Goal: Task Accomplishment & Management: Use online tool/utility

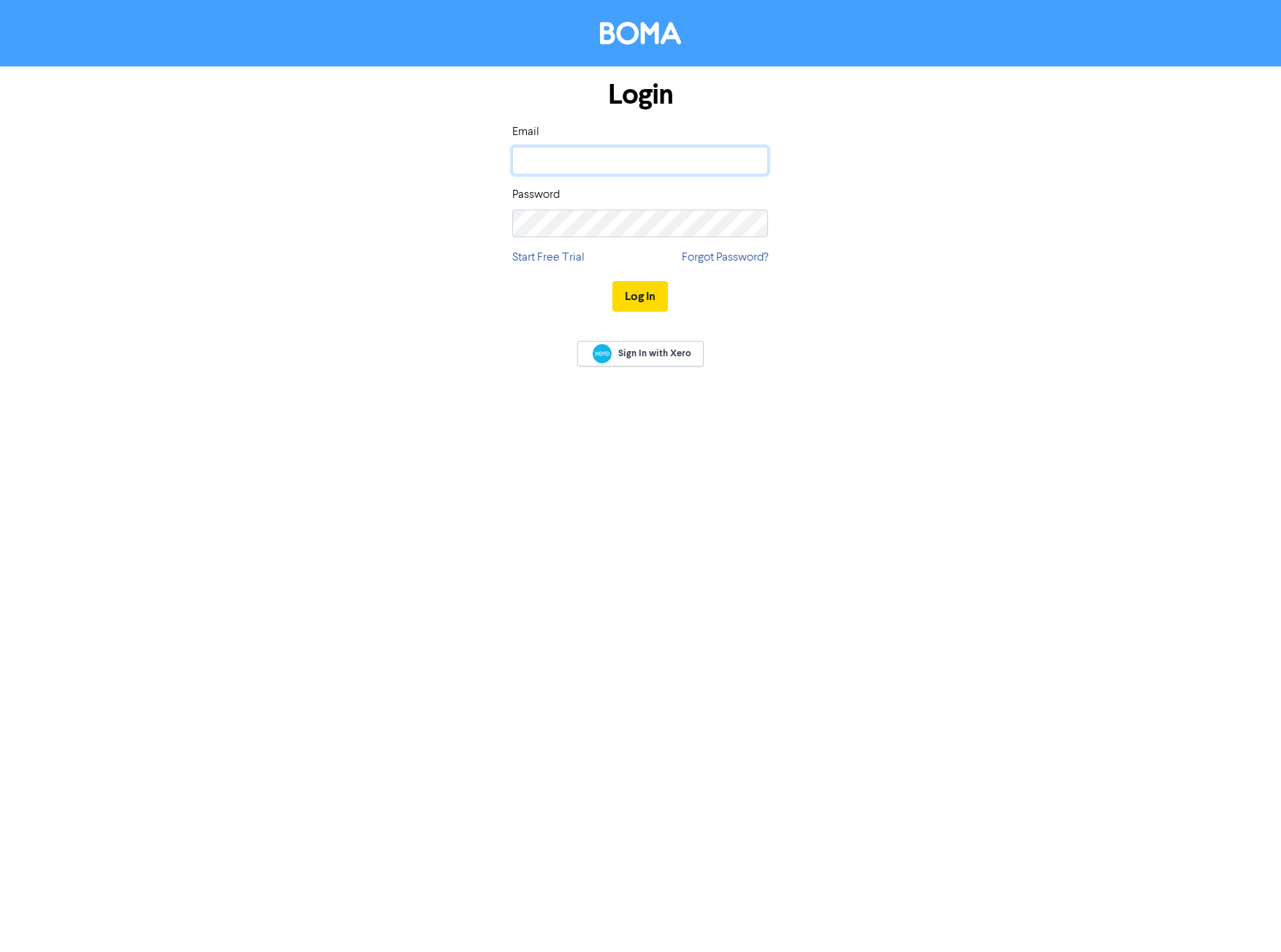
click at [552, 158] on input "email" at bounding box center [640, 160] width 255 height 28
type input "[PERSON_NAME][EMAIL_ADDRESS][DOMAIN_NAME]"
click at [612, 281] on button "Log In" at bounding box center [640, 296] width 56 height 31
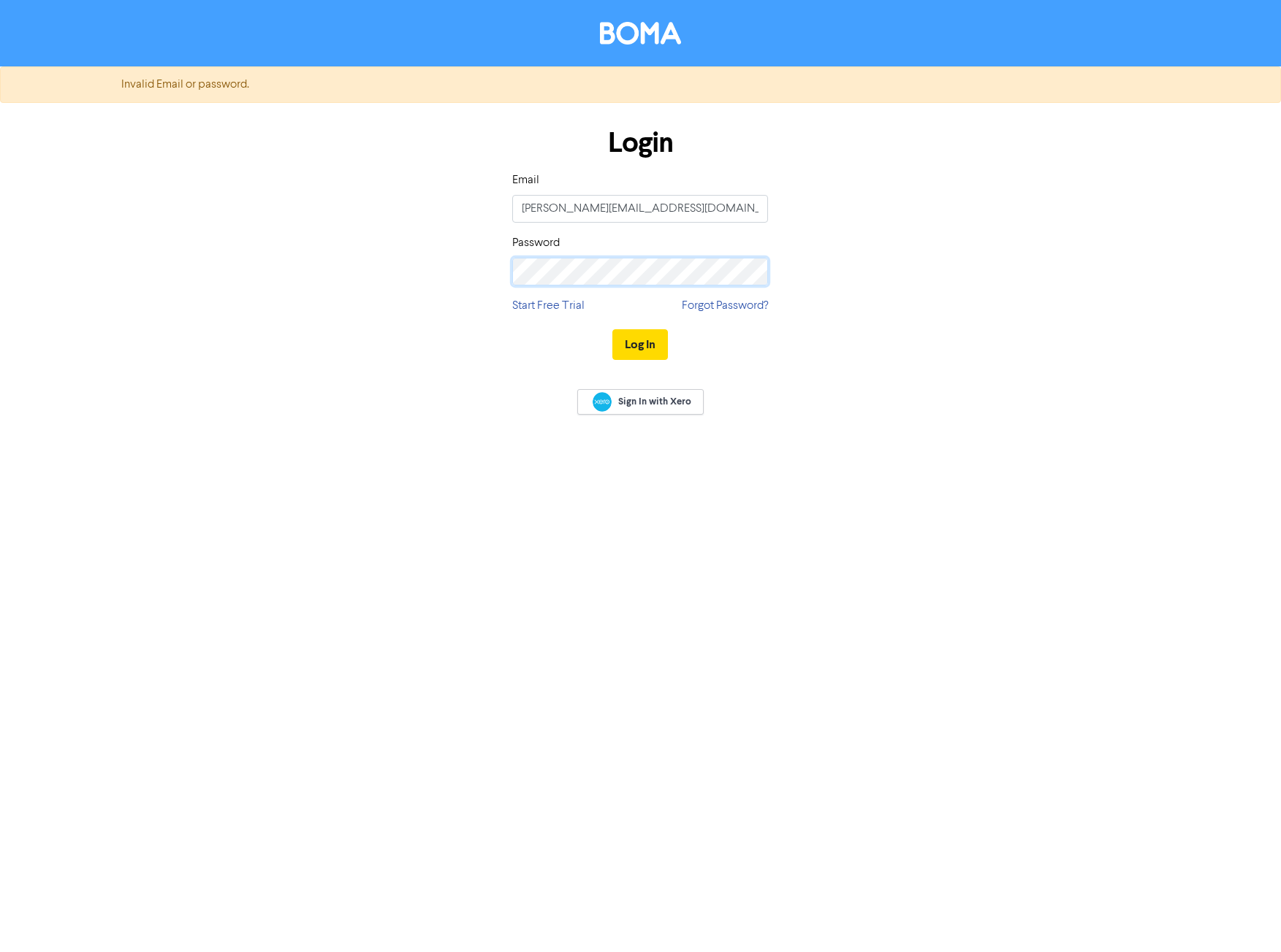
click at [612, 329] on button "Log In" at bounding box center [640, 344] width 56 height 31
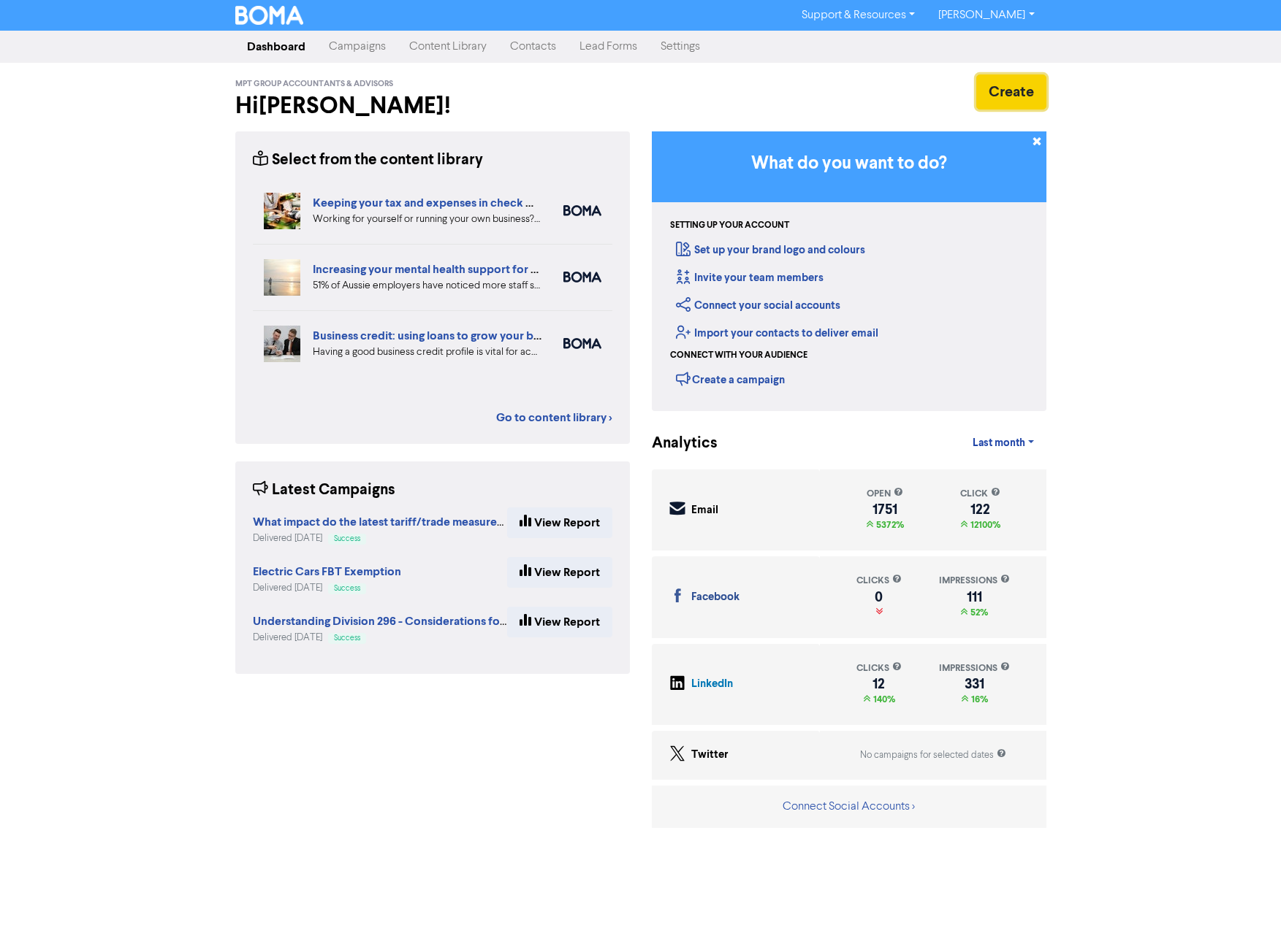
click at [1010, 89] on button "Create" at bounding box center [1010, 92] width 70 height 35
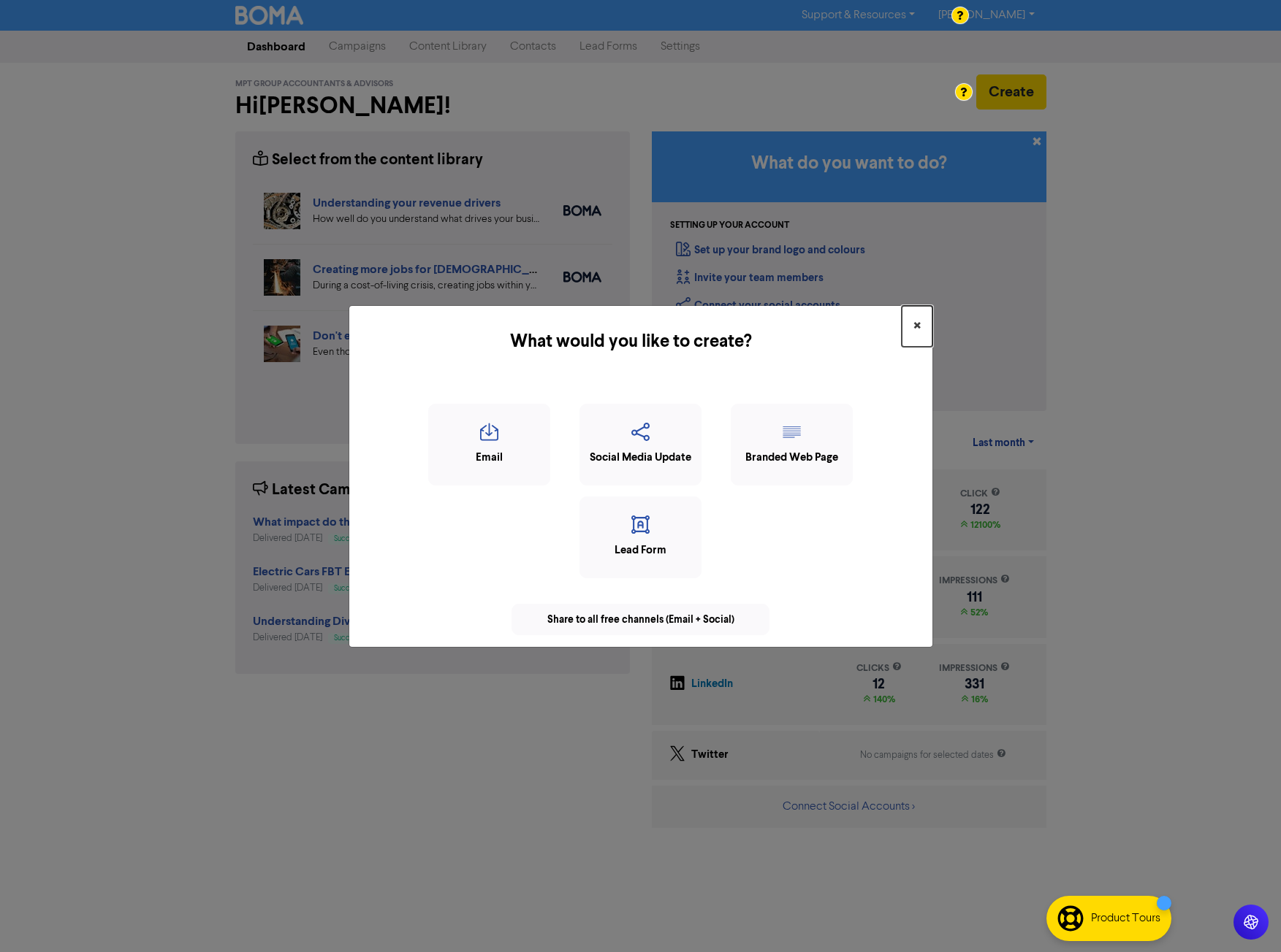
click at [920, 324] on span "×" at bounding box center [917, 326] width 8 height 22
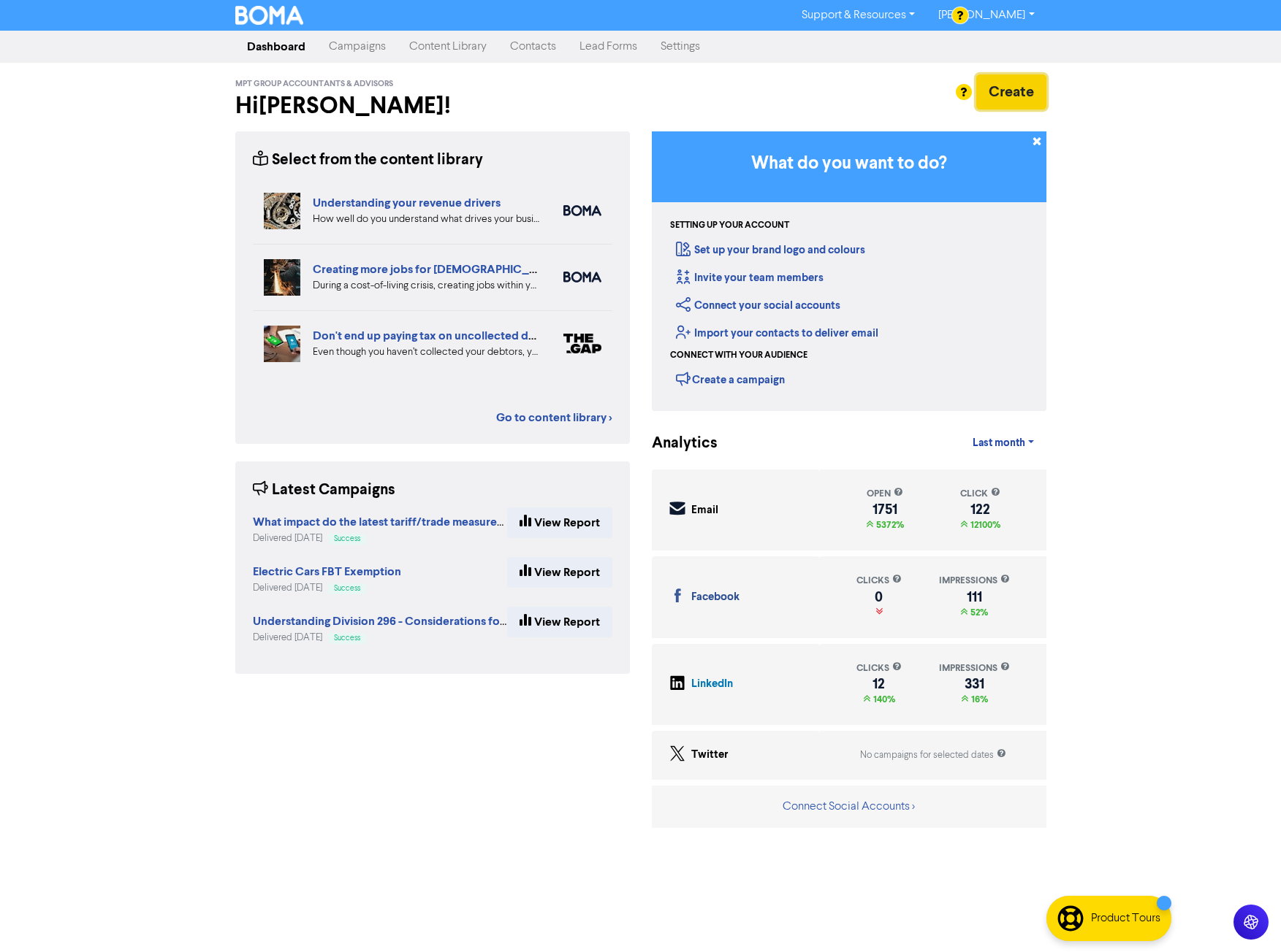
click at [1011, 84] on button "Create" at bounding box center [1010, 92] width 70 height 35
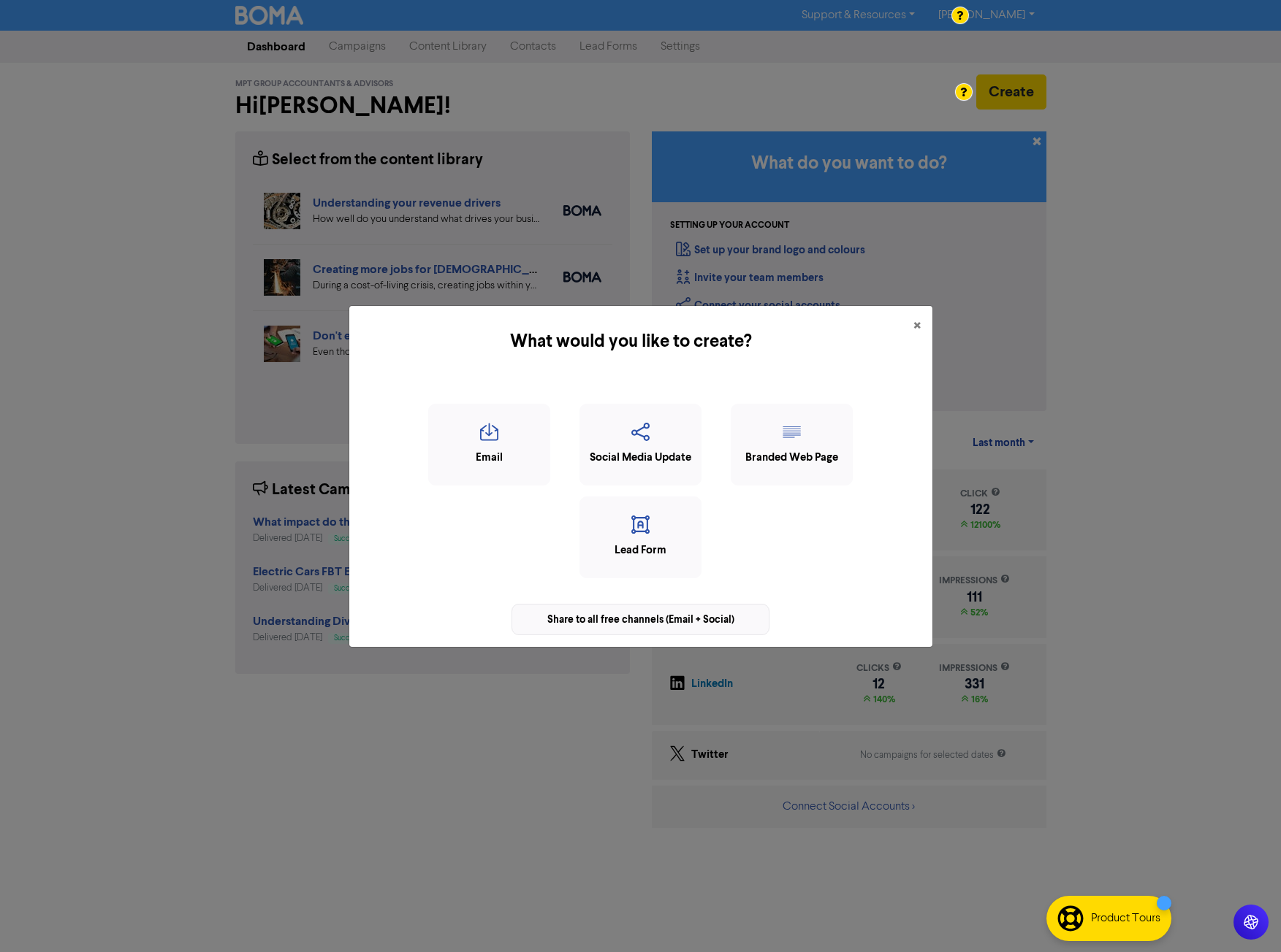
click at [674, 615] on div "Share to all free channels (Email + Social)" at bounding box center [640, 620] width 258 height 32
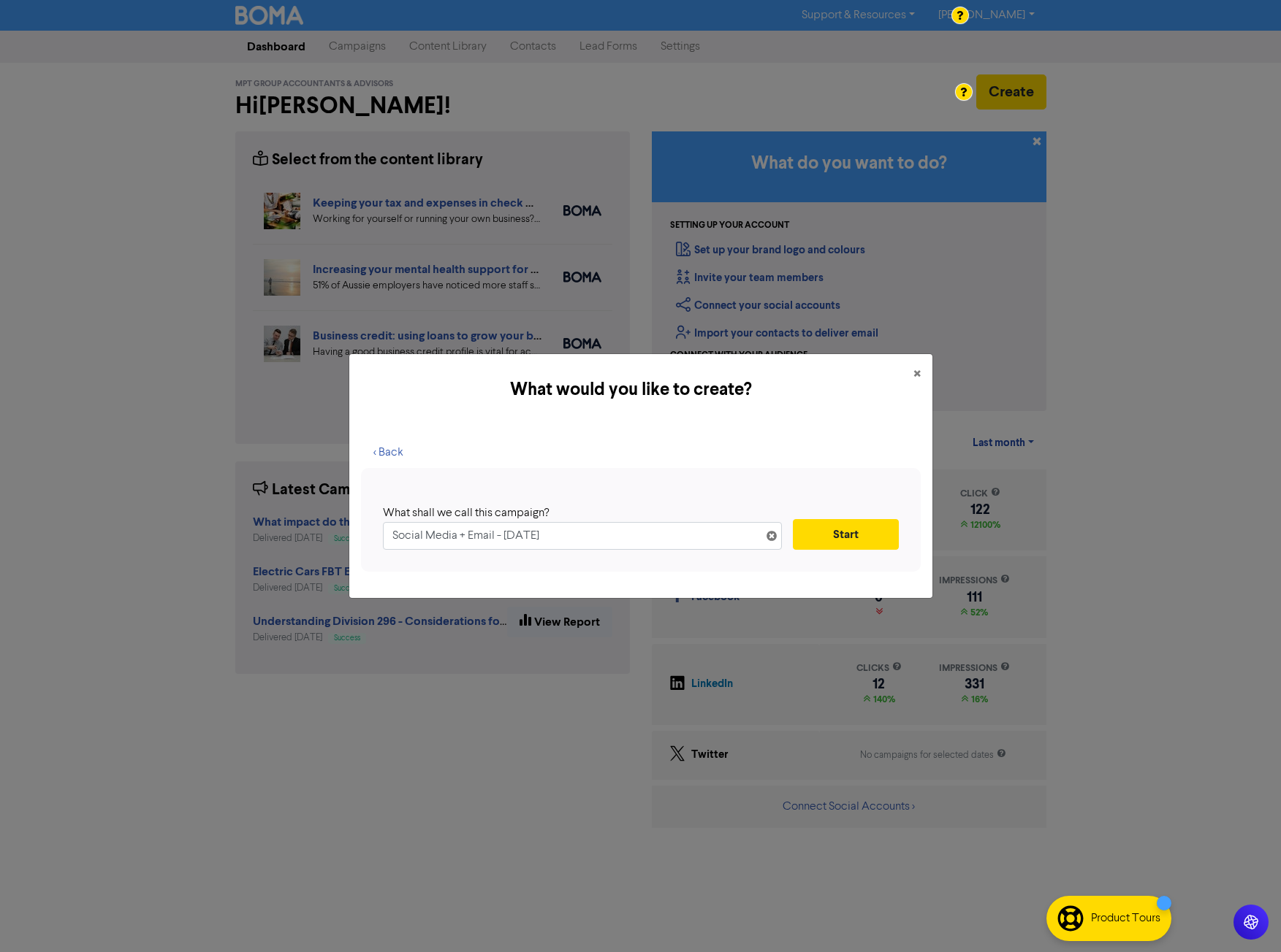
click at [530, 521] on div "What shall we call this campaign?" at bounding box center [576, 513] width 388 height 17
click at [529, 542] on input "Social Media + Email - [DATE]" at bounding box center [582, 536] width 399 height 28
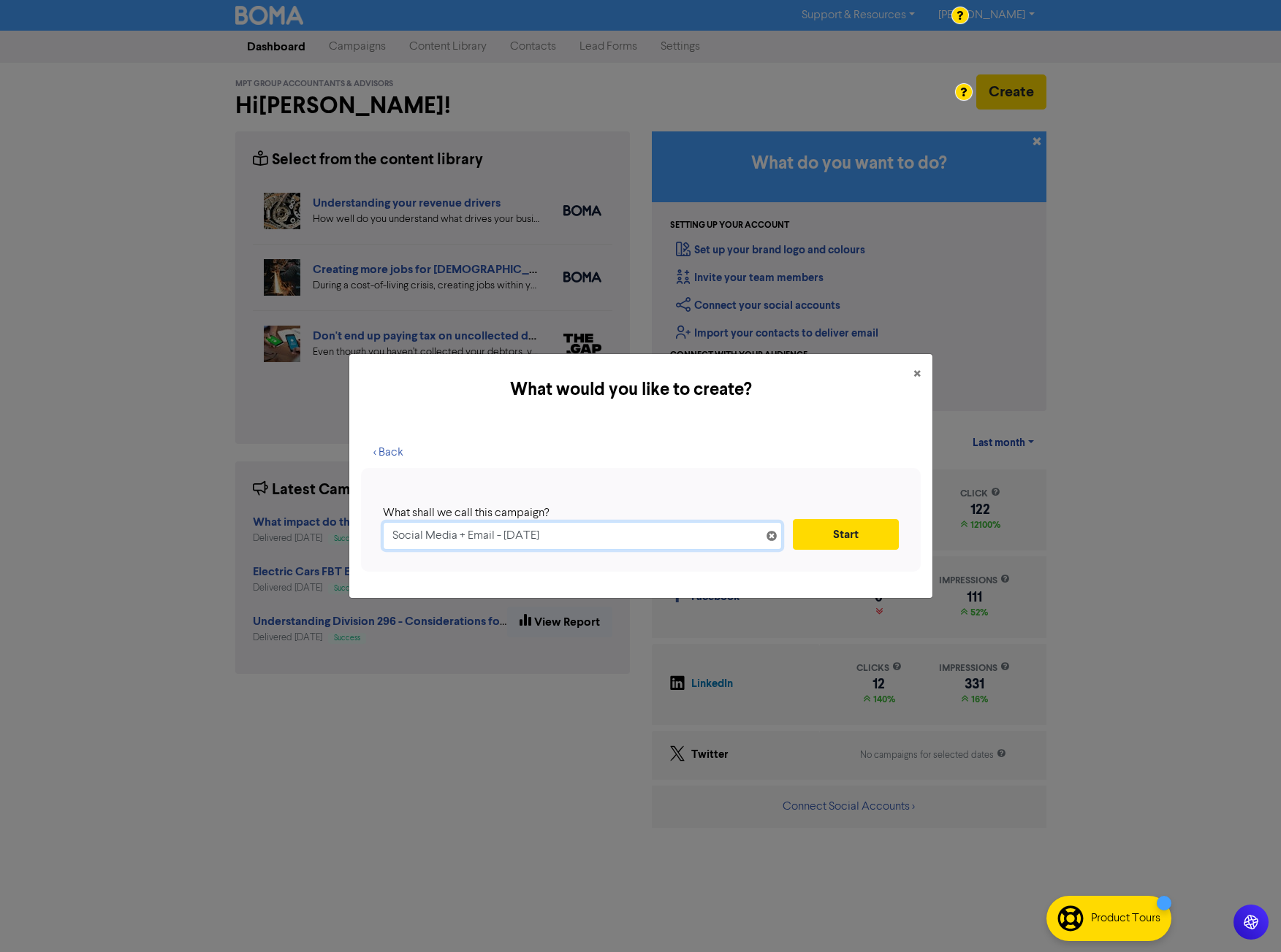
paste input "Changes to Payroll Tax Threshold"
type input "Changes to Payroll Tax Threshold"
click at [854, 531] on button "Start" at bounding box center [845, 534] width 106 height 31
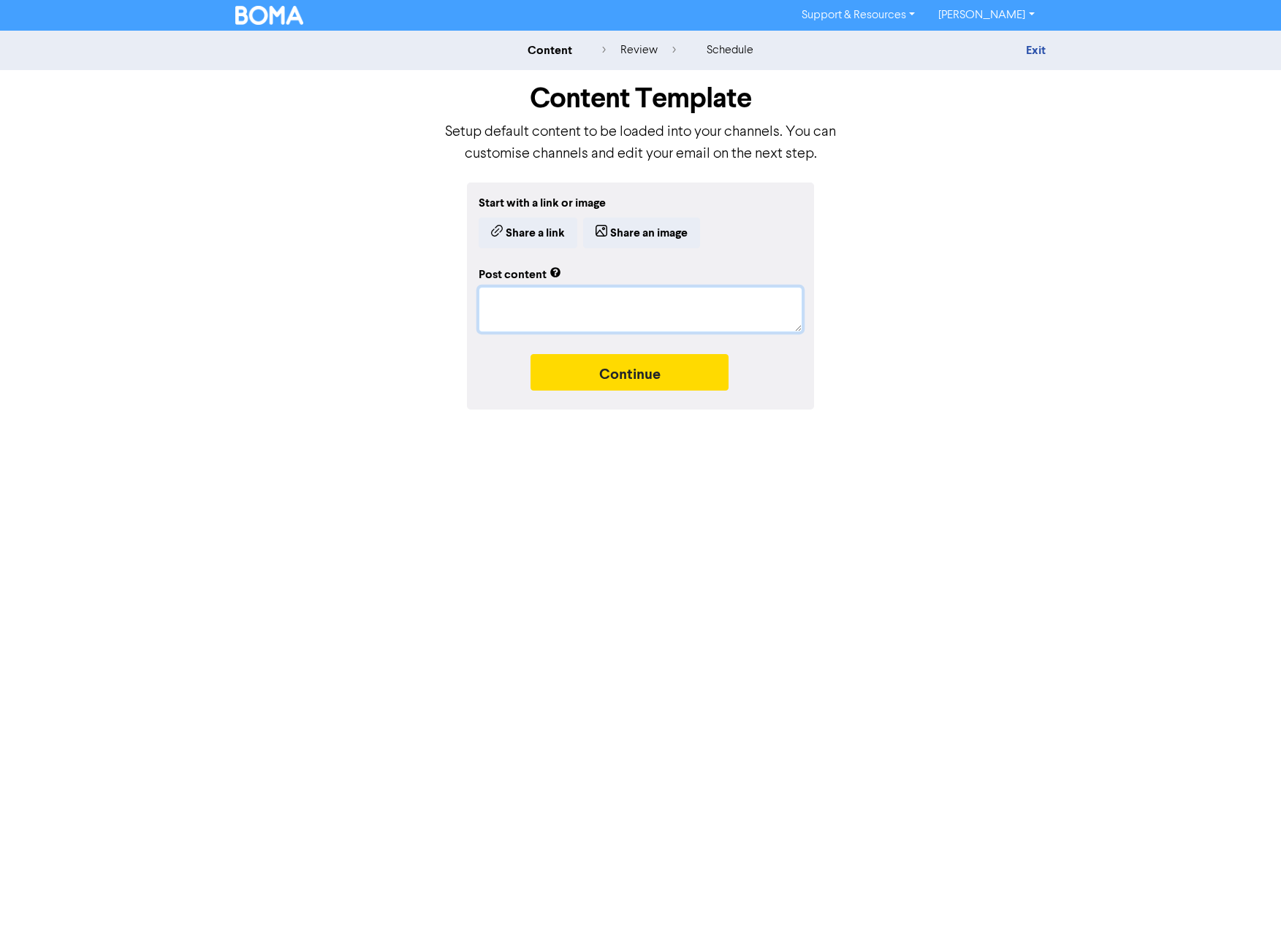
click at [527, 317] on textarea at bounding box center [640, 310] width 324 height 45
paste textarea "From [DATE], the payroll tax free threshold increased from $900,000 to $1,000,0…"
type textarea "x"
type textarea "From [DATE], the payroll tax free threshold increased from $900,000 to $1,000,0…"
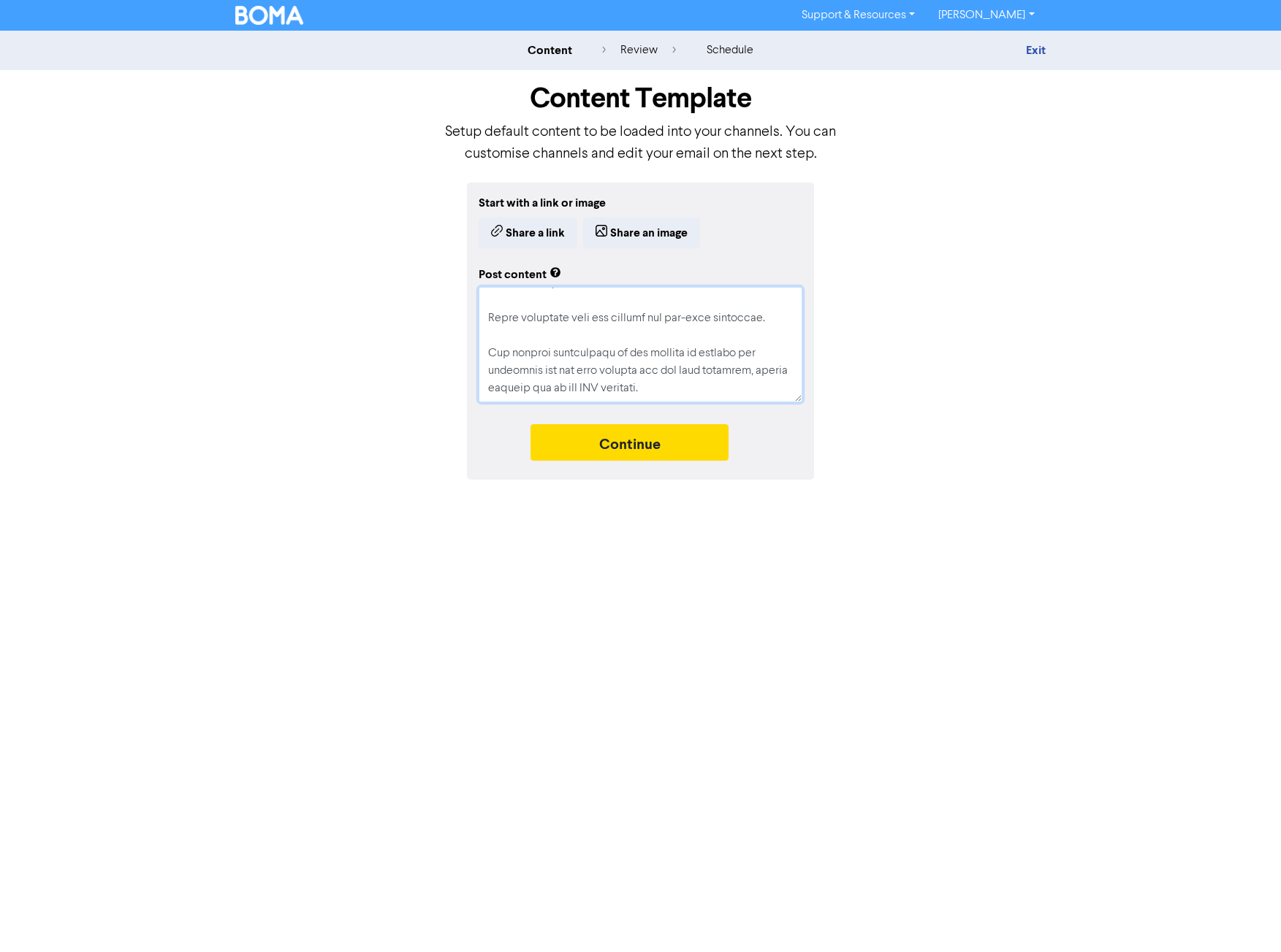
type textarea "x"
type textarea "From [DATE], the payroll tax free threshold increased from $900,000 to $1,000,0…"
click at [640, 435] on button "Continue" at bounding box center [630, 442] width 199 height 36
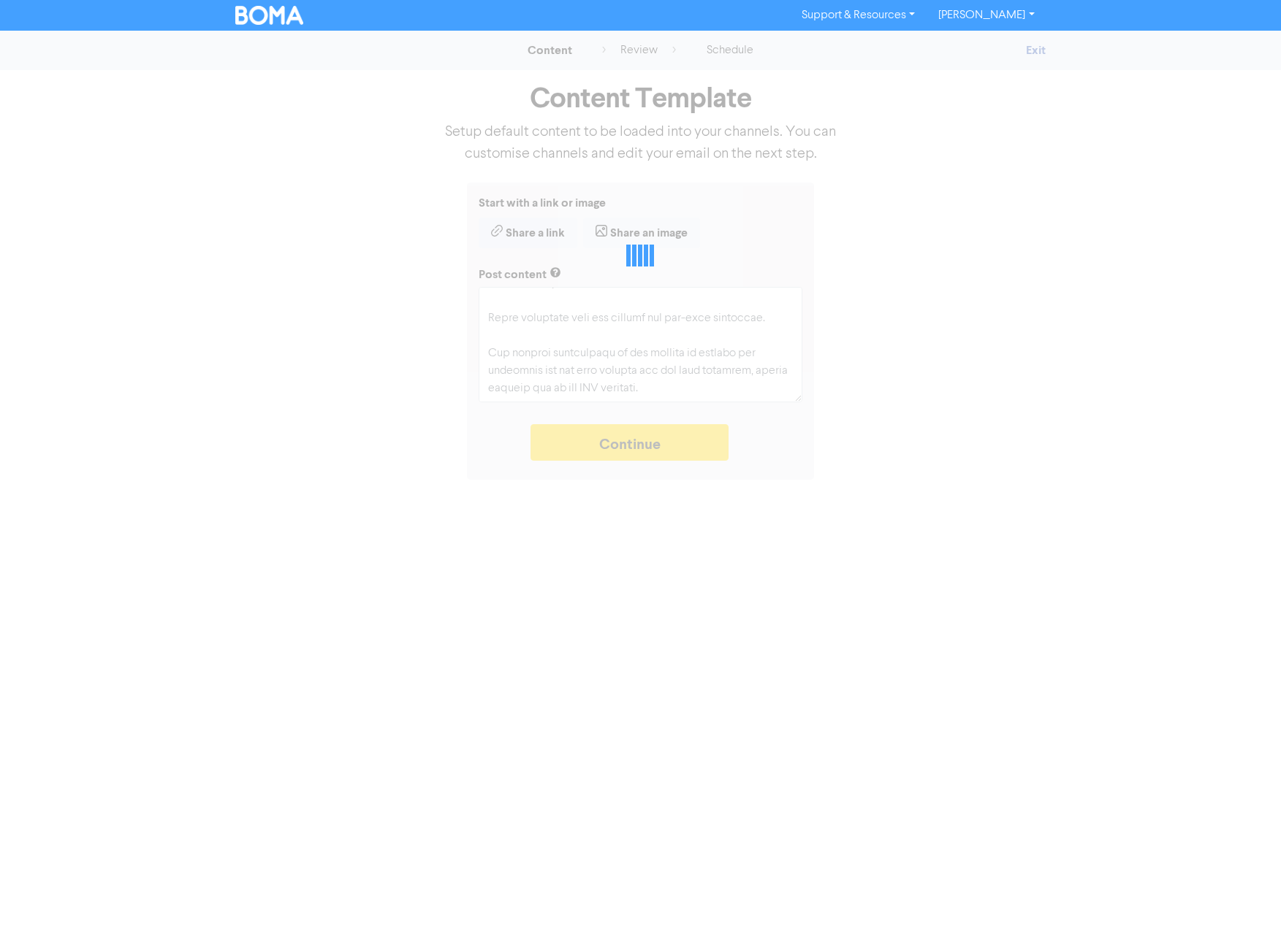
type textarea "x"
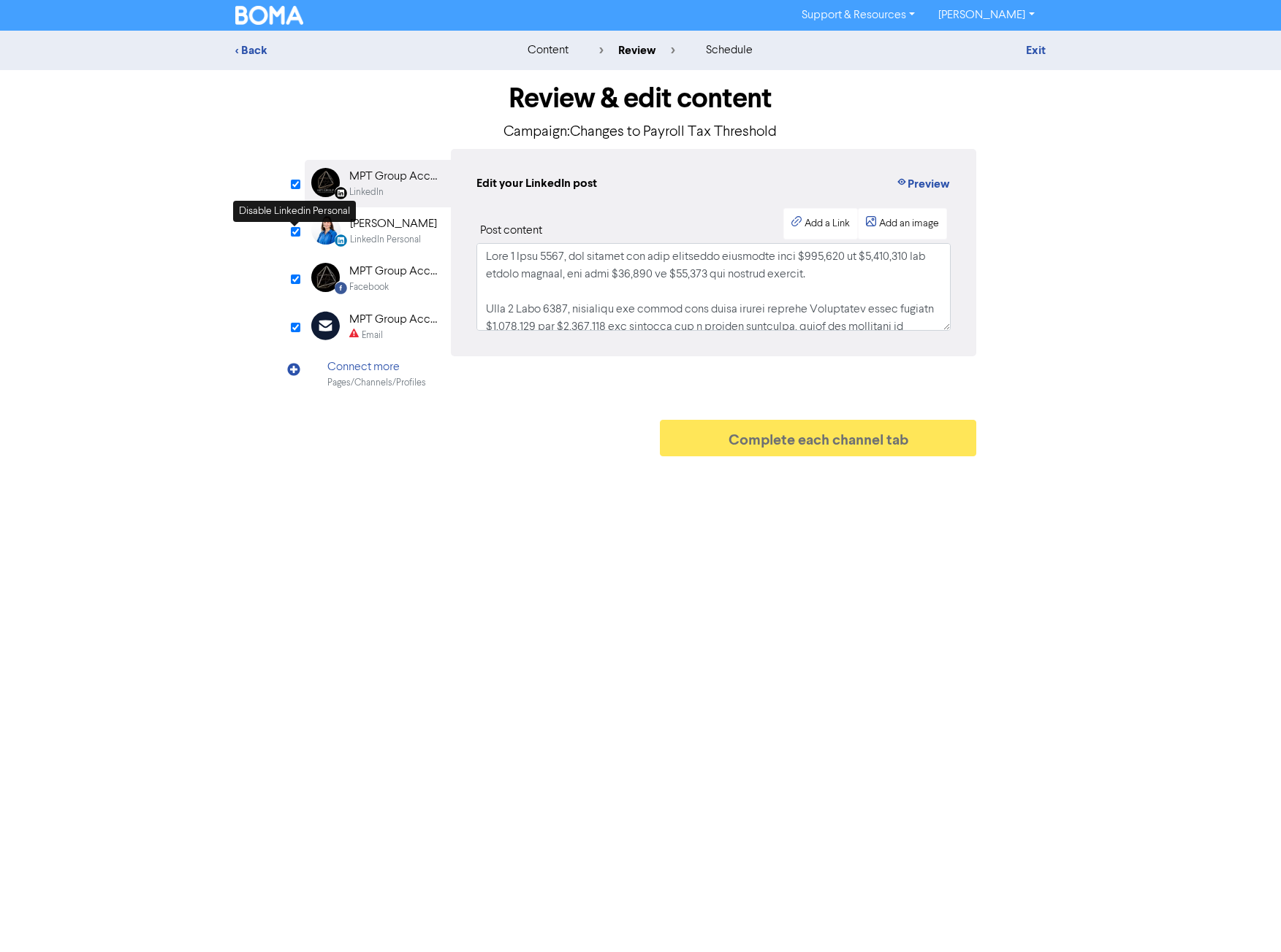
click at [295, 230] on input "checkbox" at bounding box center [295, 232] width 10 height 10
checkbox input "true"
type input "From [DATE], the payroll tax free threshold increased from $900,000 to $1,000,0…"
checkbox input "false"
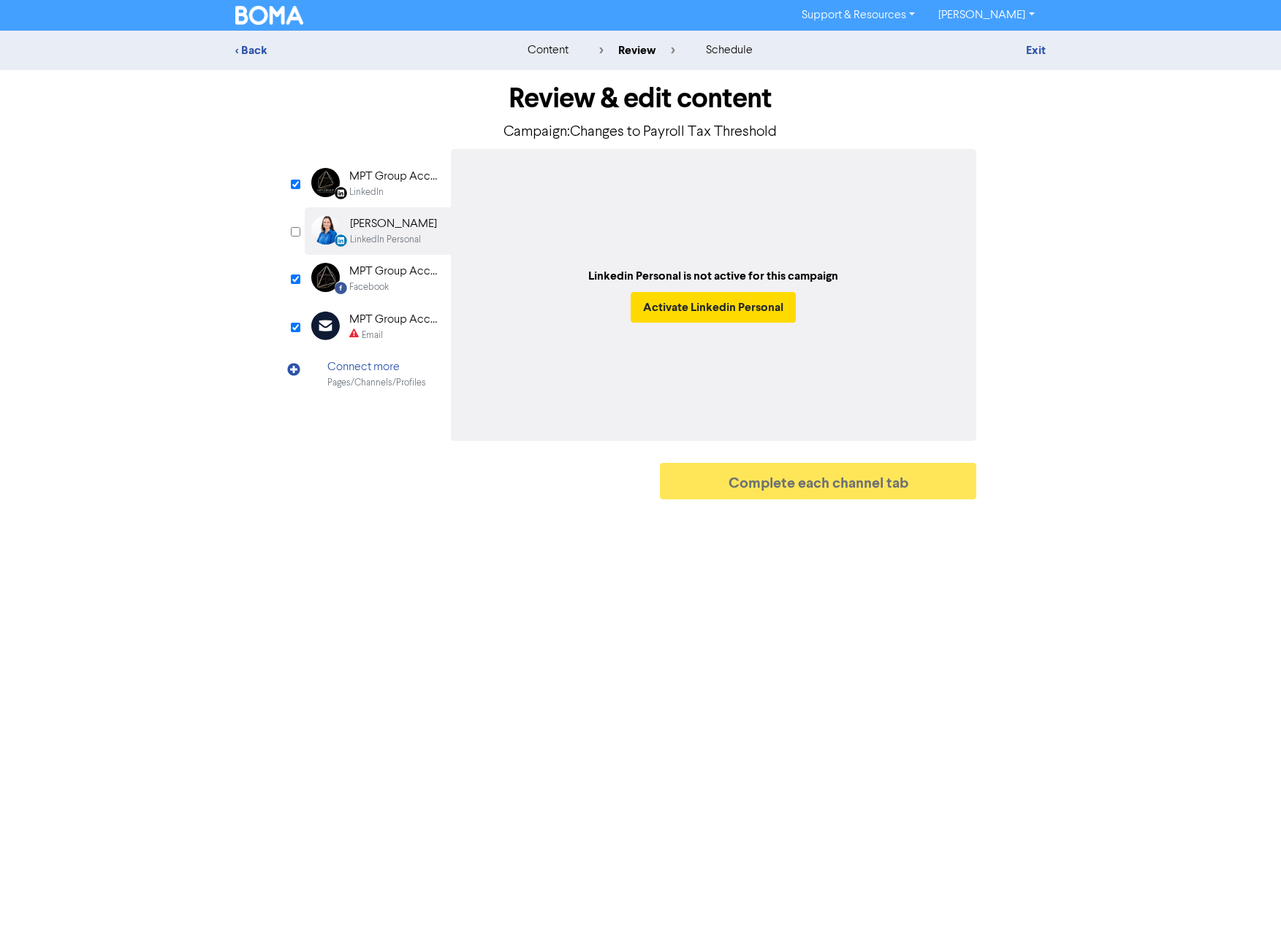
click at [391, 332] on div "Email" at bounding box center [396, 335] width 93 height 14
type input "From [DATE], the payroll tax free threshold increased from $900,000 to $1,000,0…"
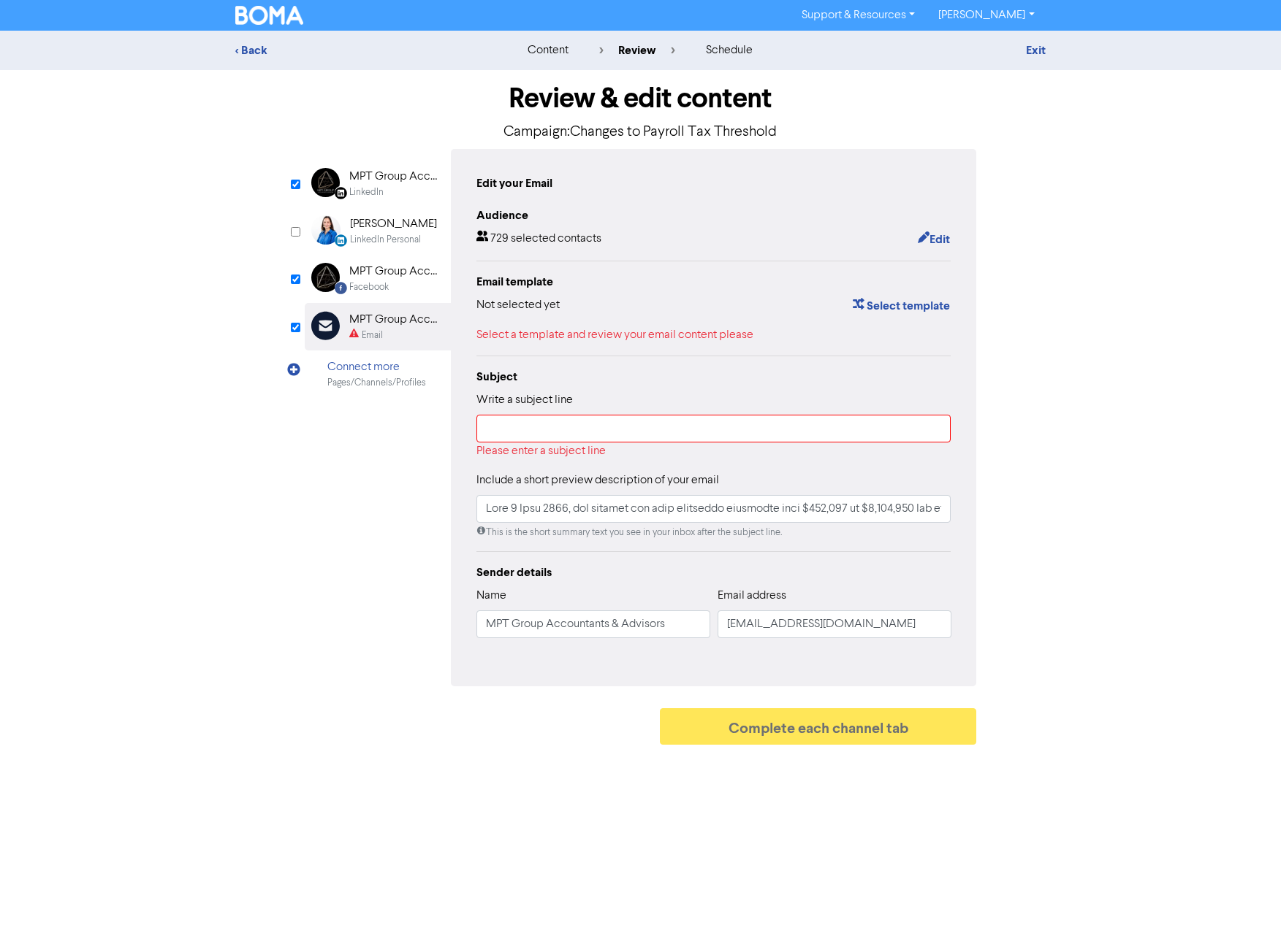
click at [576, 133] on p "Campaign: Changes to Payroll Tax Threshold" at bounding box center [640, 132] width 672 height 22
drag, startPoint x: 576, startPoint y: 133, endPoint x: 769, endPoint y: 136, distance: 193.0
click at [769, 136] on p "Campaign: Changes to Payroll Tax Threshold" at bounding box center [640, 132] width 672 height 22
copy p "Changes to Payroll Tax Threshold"
click at [554, 435] on input "text" at bounding box center [714, 429] width 475 height 28
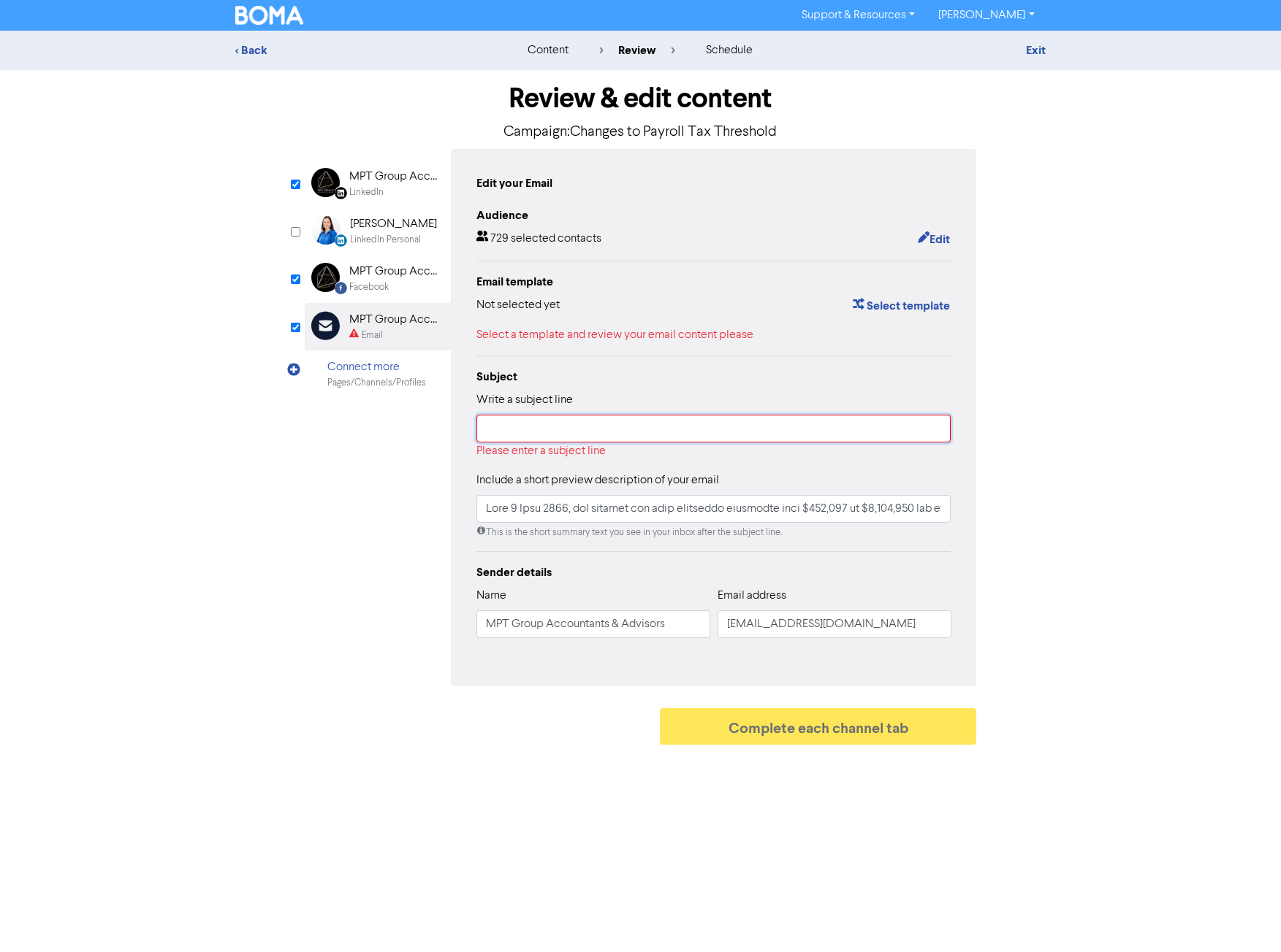
paste input "Changes to Payroll Tax Threshold"
type input "Changes to Payroll Tax Threshold"
type input "From [DATE], the payroll tax free threshold increased from $900,000 to $1,000,0…"
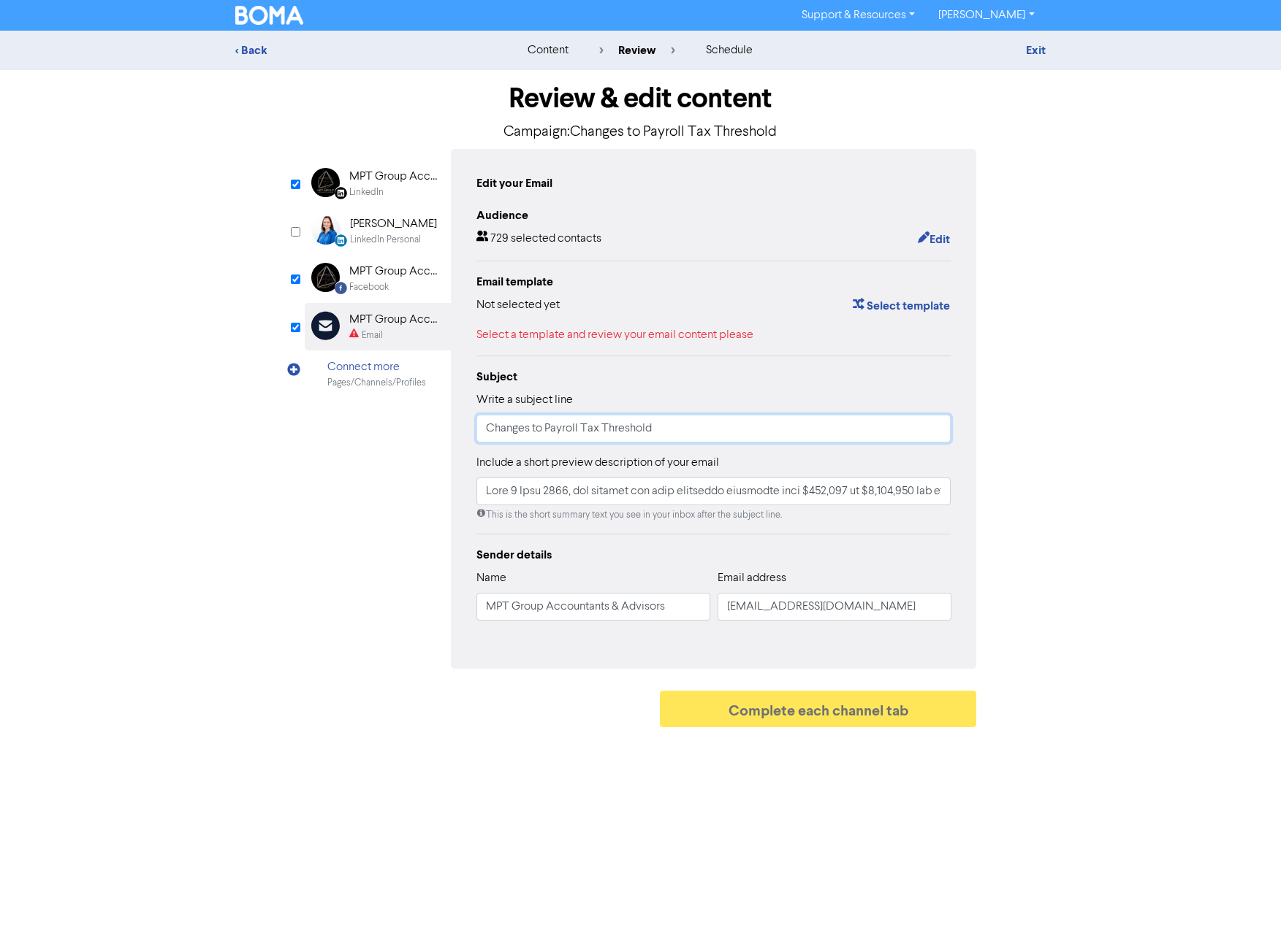
type input "Changes to Payroll Tax Threshold"
click at [381, 191] on div "LinkedIn" at bounding box center [366, 192] width 35 height 14
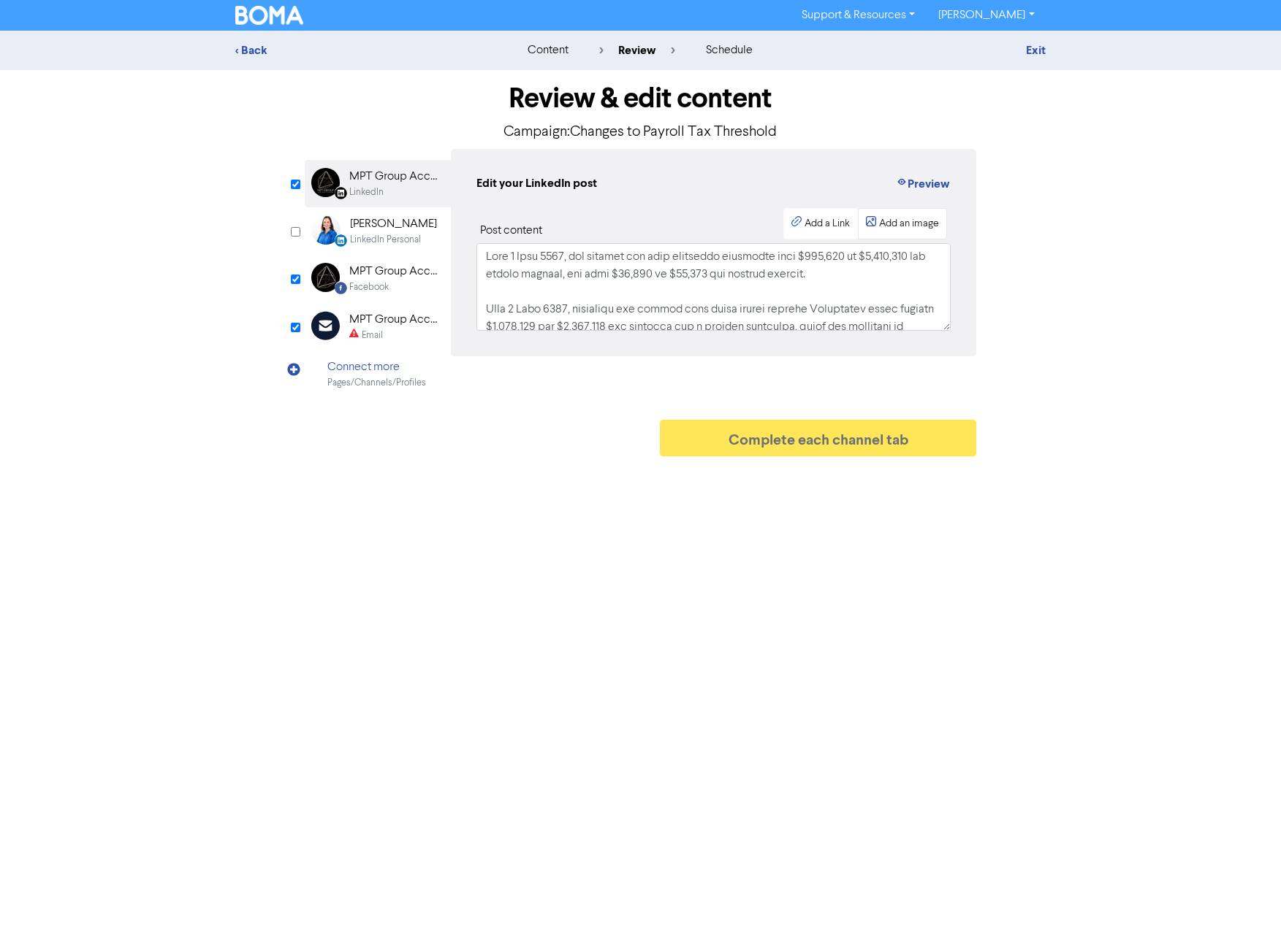
click at [898, 219] on div "Add an image" at bounding box center [909, 224] width 60 height 15
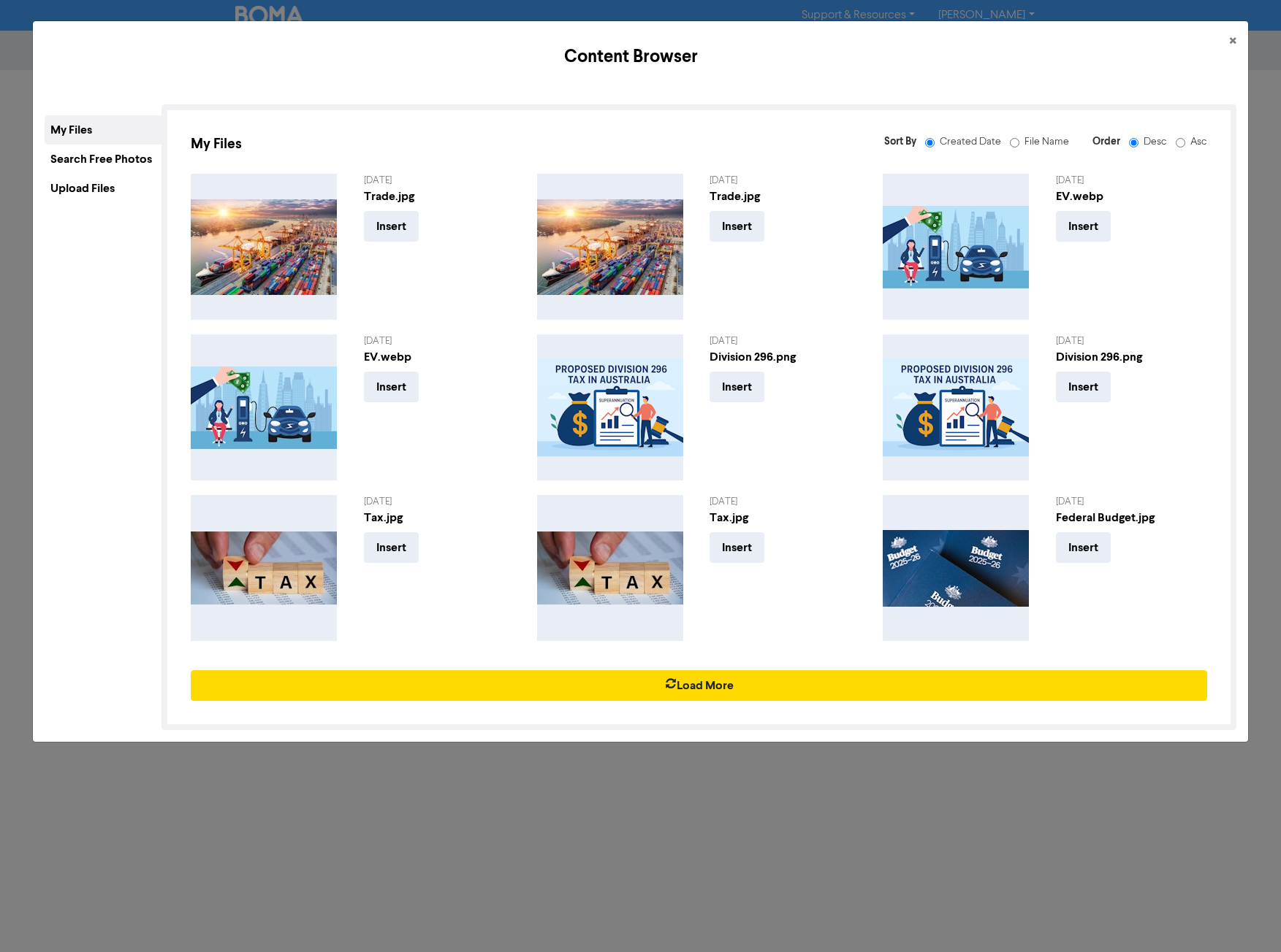
click at [80, 201] on div "Upload Files" at bounding box center [102, 188] width 117 height 29
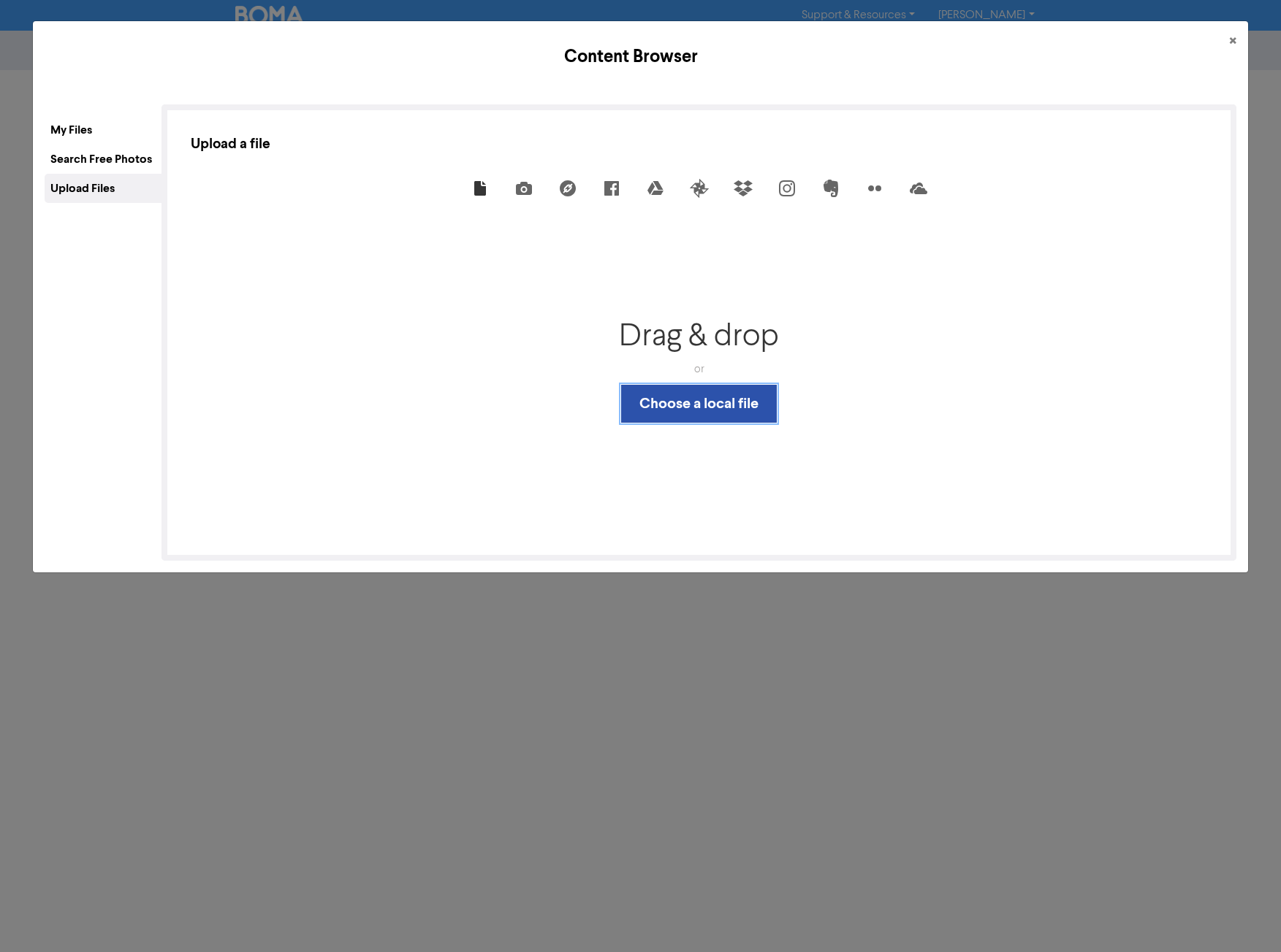
click at [702, 404] on button "Choose a local file" at bounding box center [699, 404] width 156 height 38
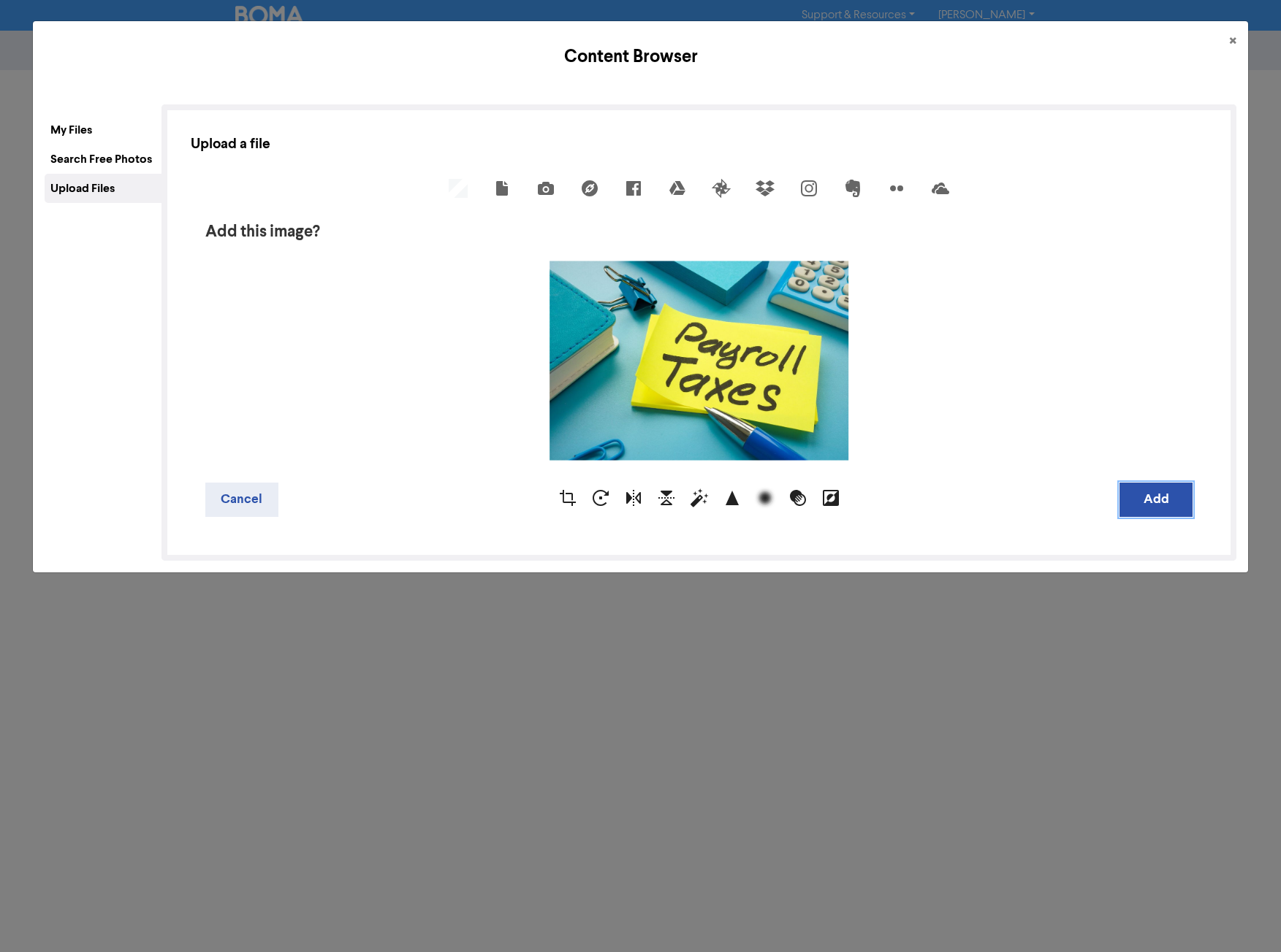
click at [1161, 508] on button "Add" at bounding box center [1155, 500] width 73 height 35
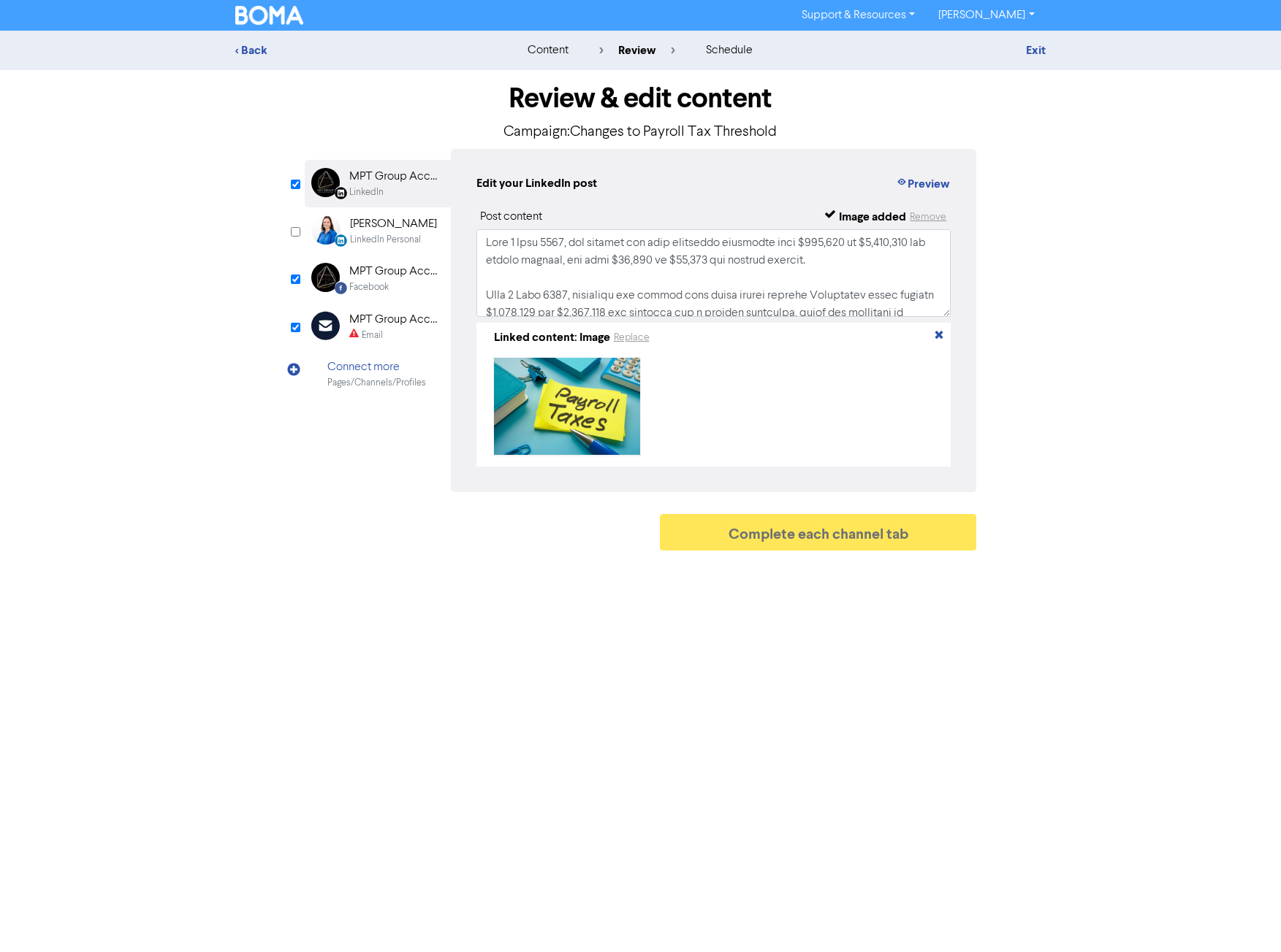
click at [365, 289] on div "Facebook" at bounding box center [368, 287] width 39 height 14
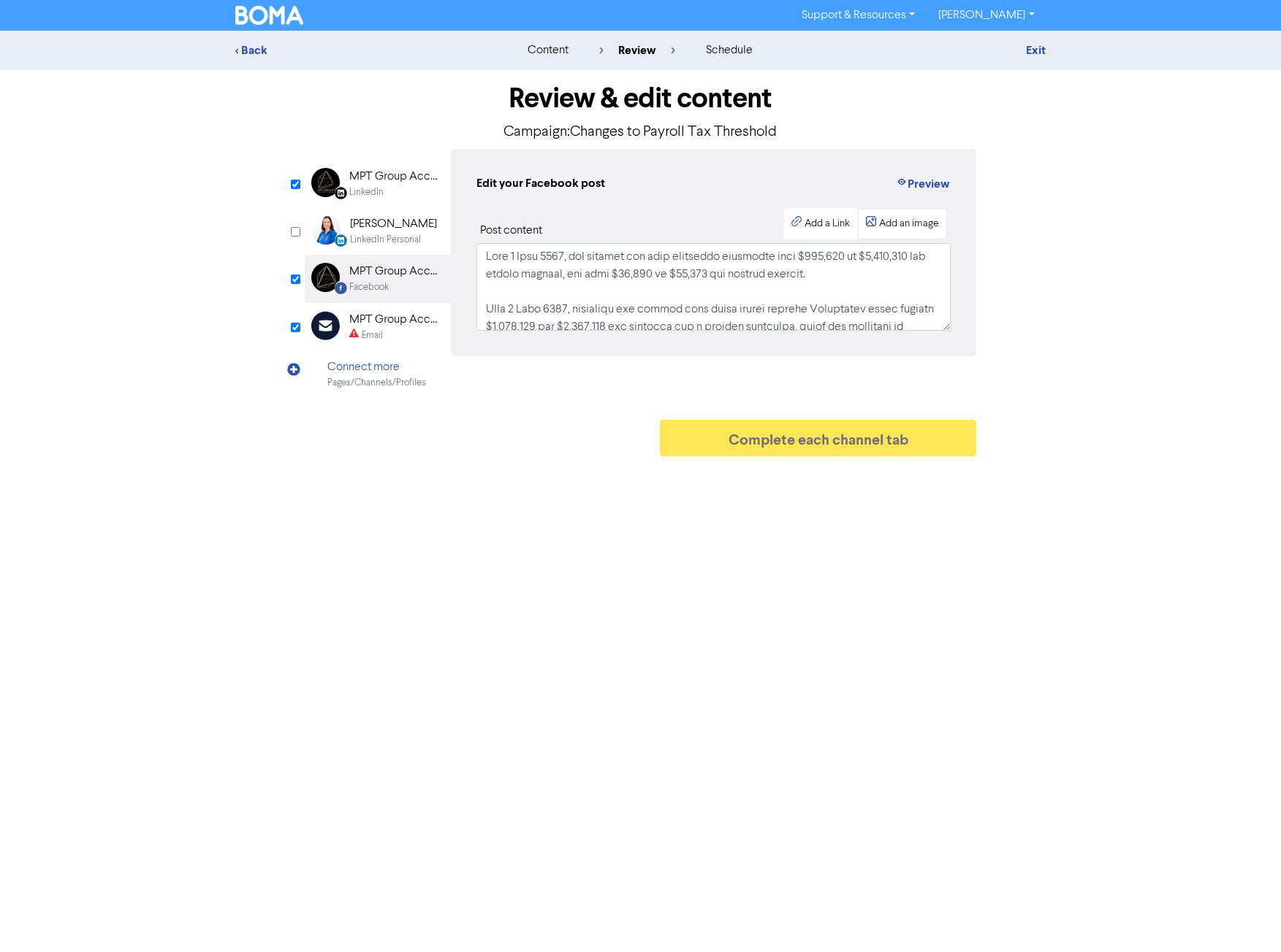
click at [899, 219] on div "Add an image" at bounding box center [909, 224] width 60 height 15
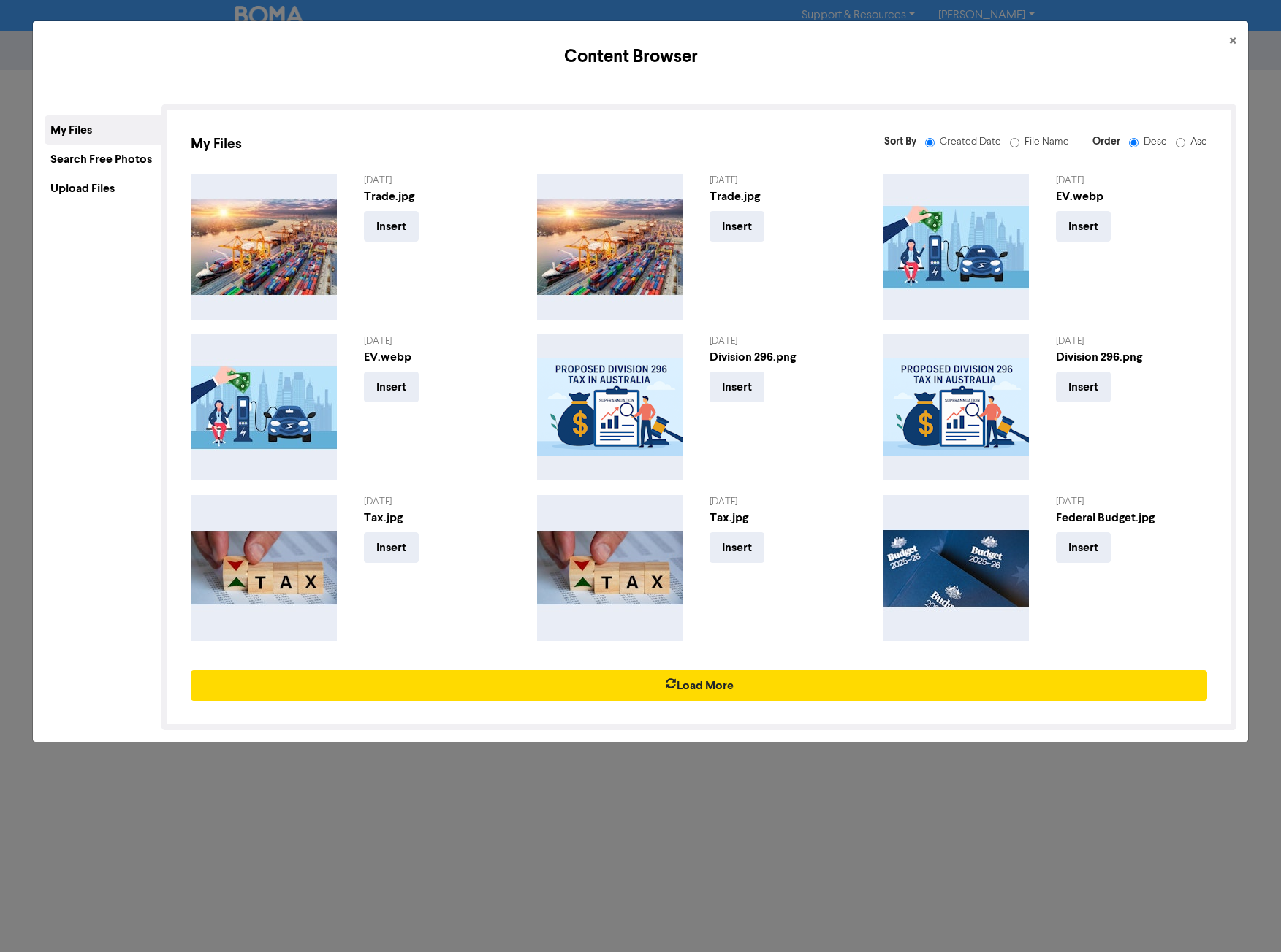
click at [105, 185] on div "Upload Files" at bounding box center [102, 188] width 117 height 29
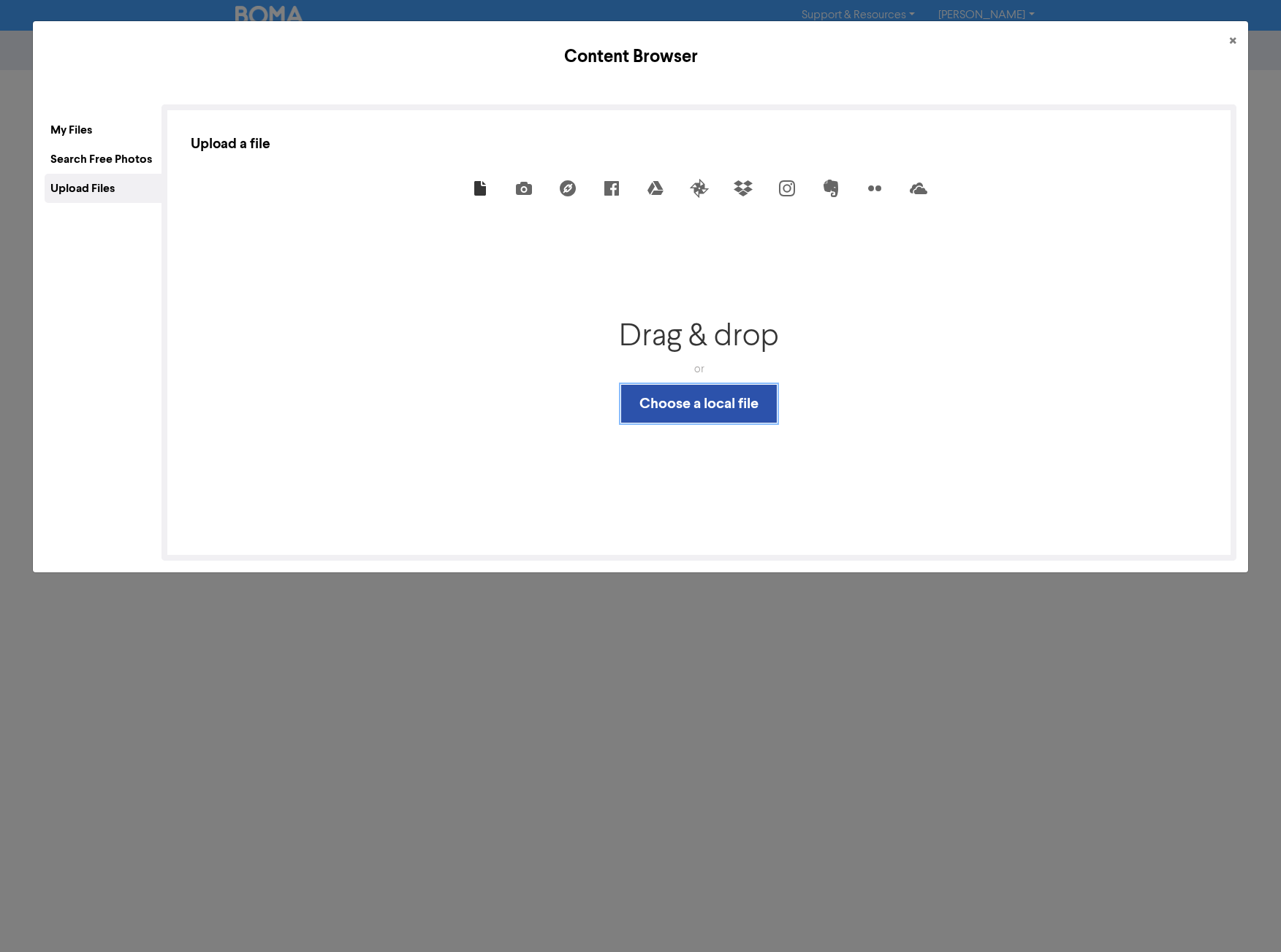
click at [662, 399] on button "Choose a local file" at bounding box center [699, 404] width 156 height 38
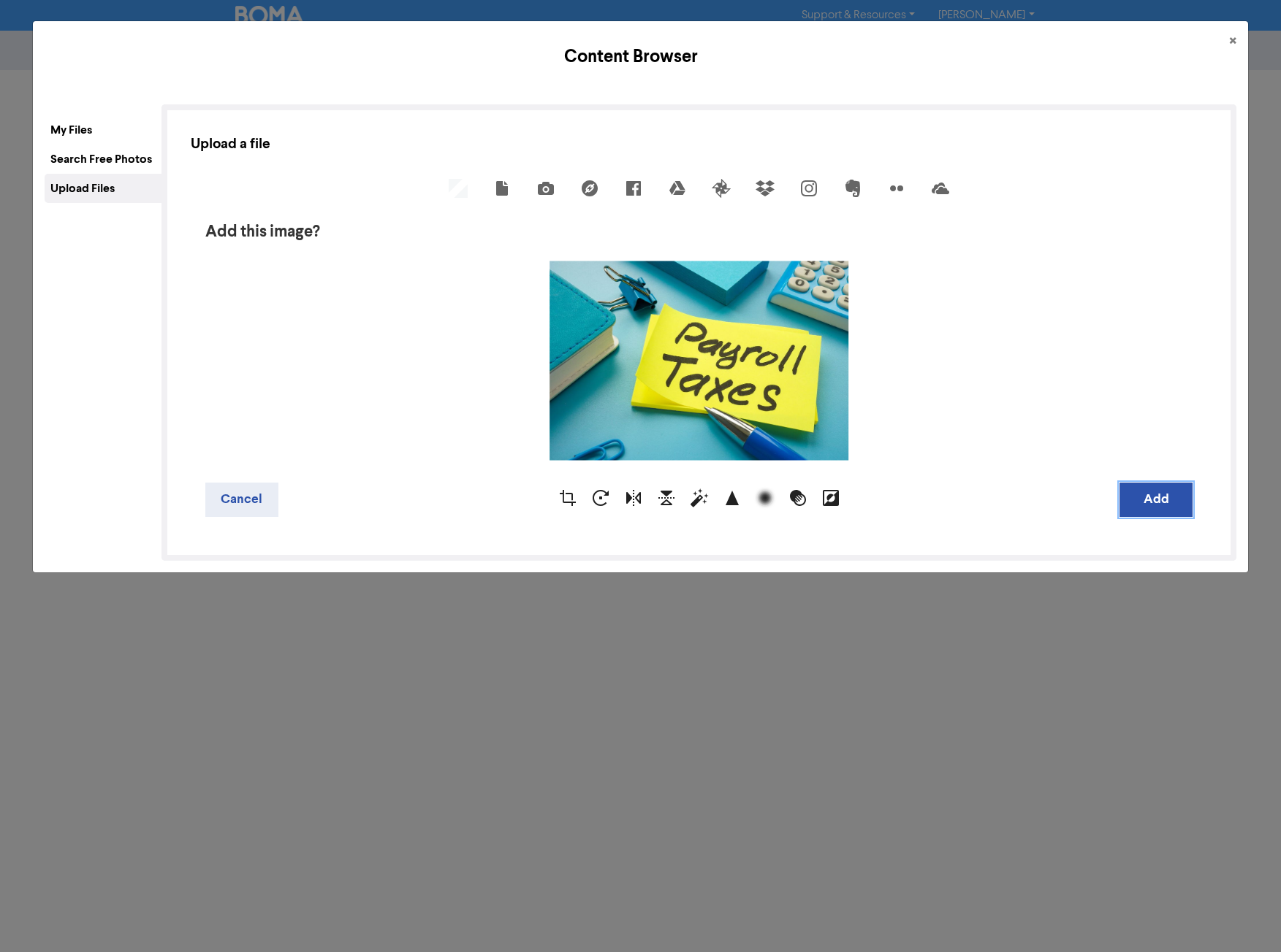
click at [1133, 499] on button "Add" at bounding box center [1155, 500] width 73 height 35
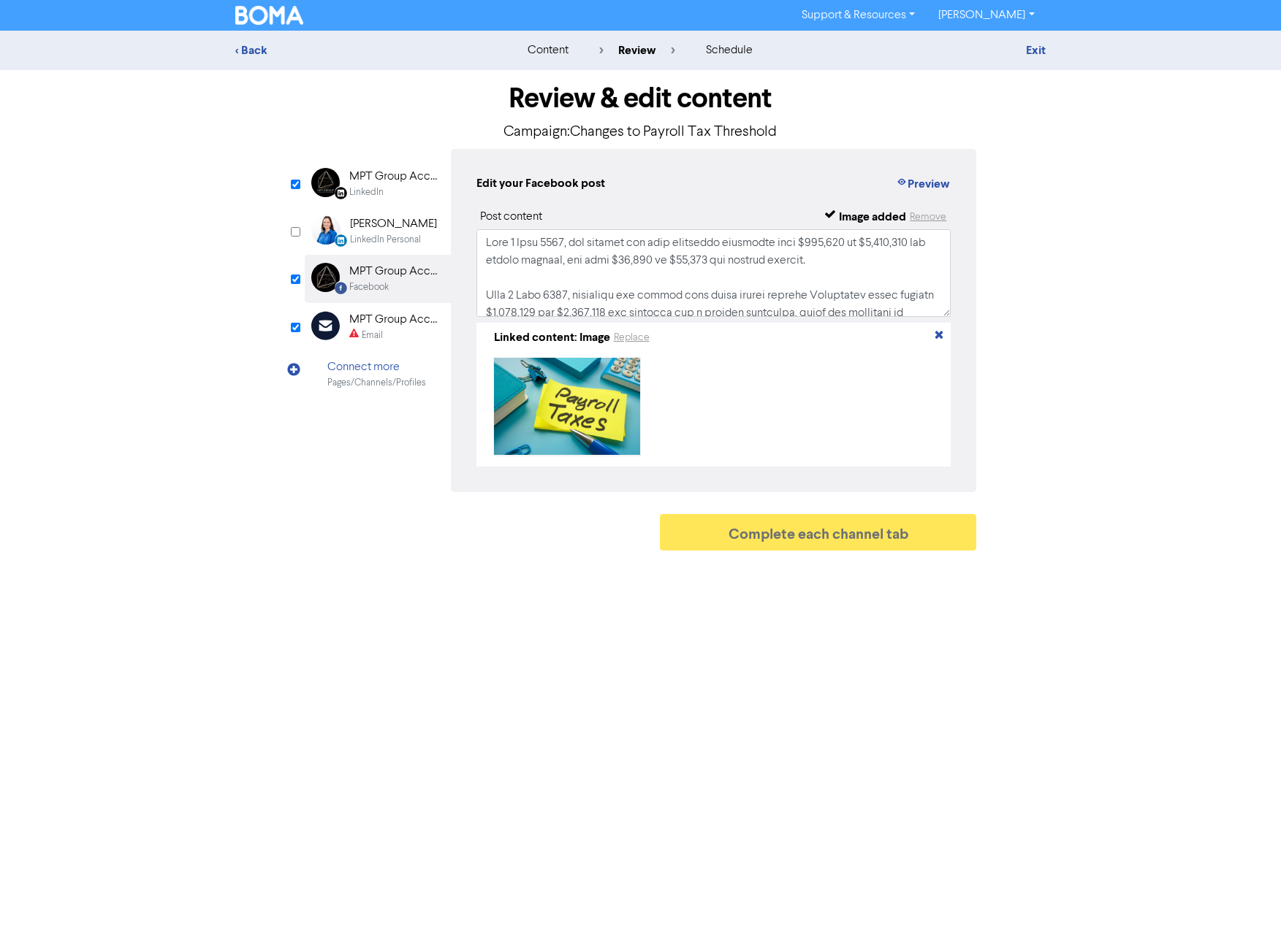
click at [396, 182] on div "MPT Group Accountants & Advisors" at bounding box center [396, 176] width 93 height 17
click at [904, 190] on icon "button" at bounding box center [902, 184] width 12 height 14
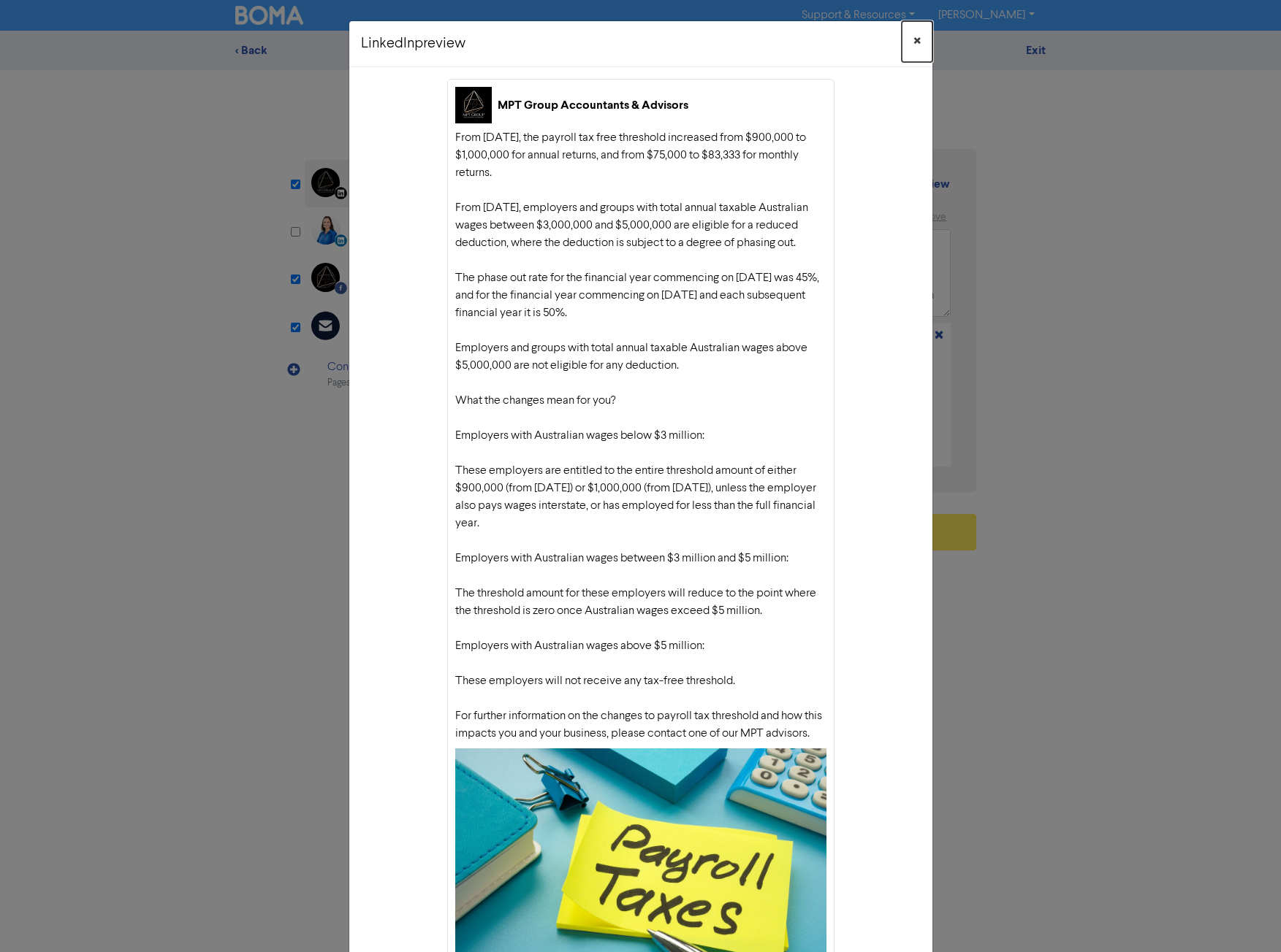
click at [922, 29] on button "×" at bounding box center [916, 41] width 31 height 41
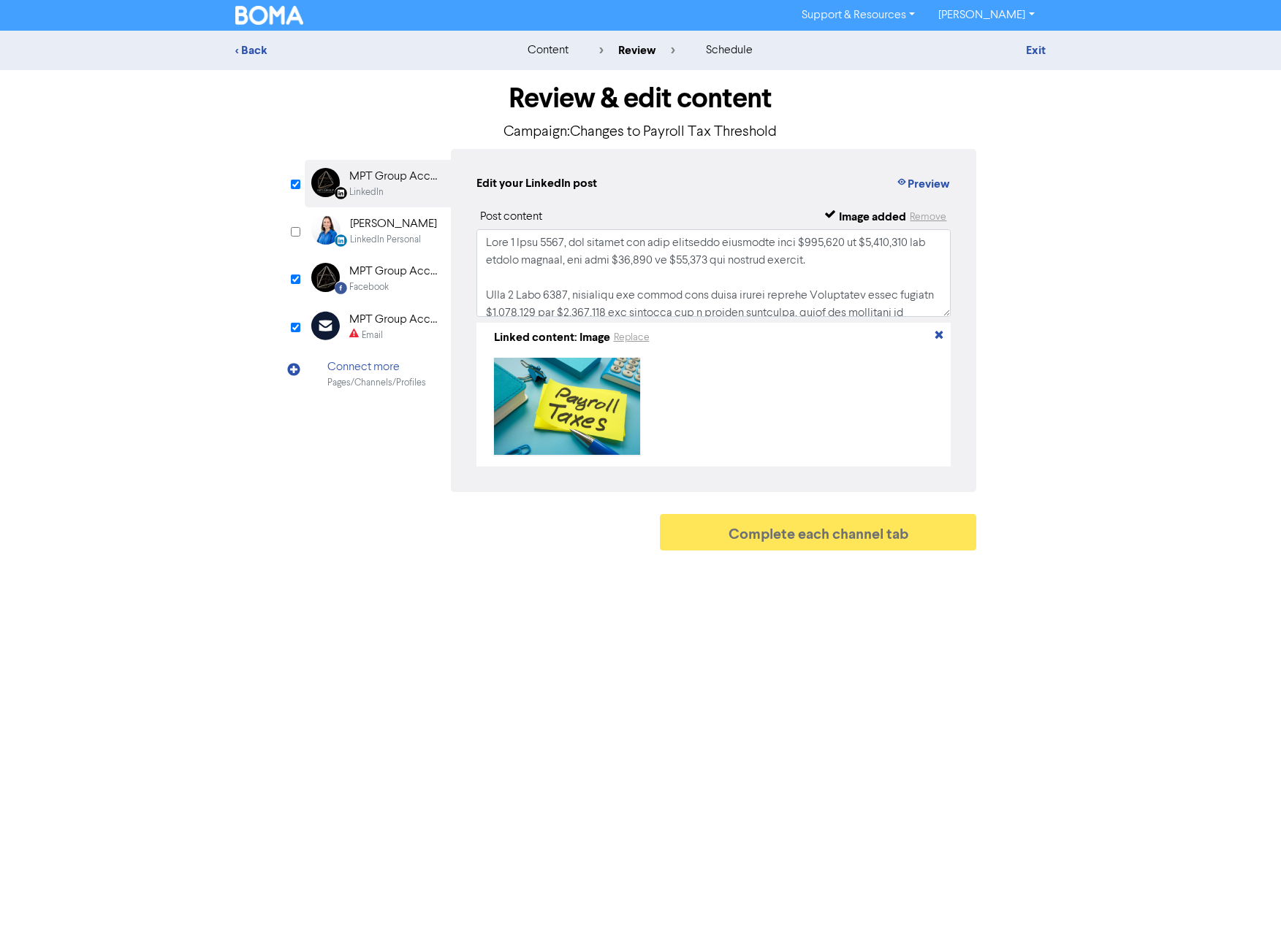
click at [387, 284] on div "Facebook" at bounding box center [368, 287] width 39 height 14
click at [911, 188] on button "Preview" at bounding box center [923, 184] width 56 height 19
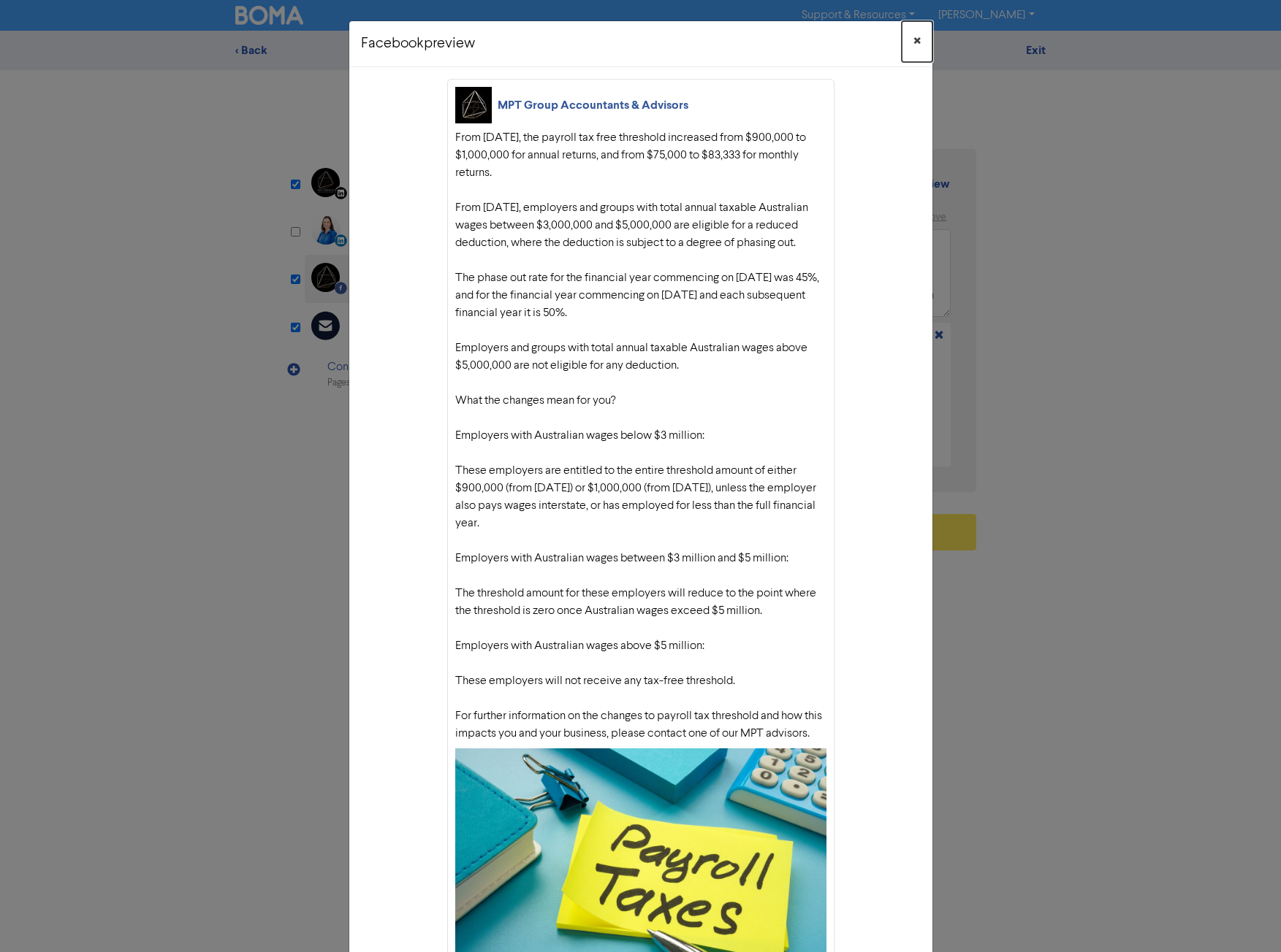
click at [913, 40] on span "×" at bounding box center [917, 41] width 8 height 22
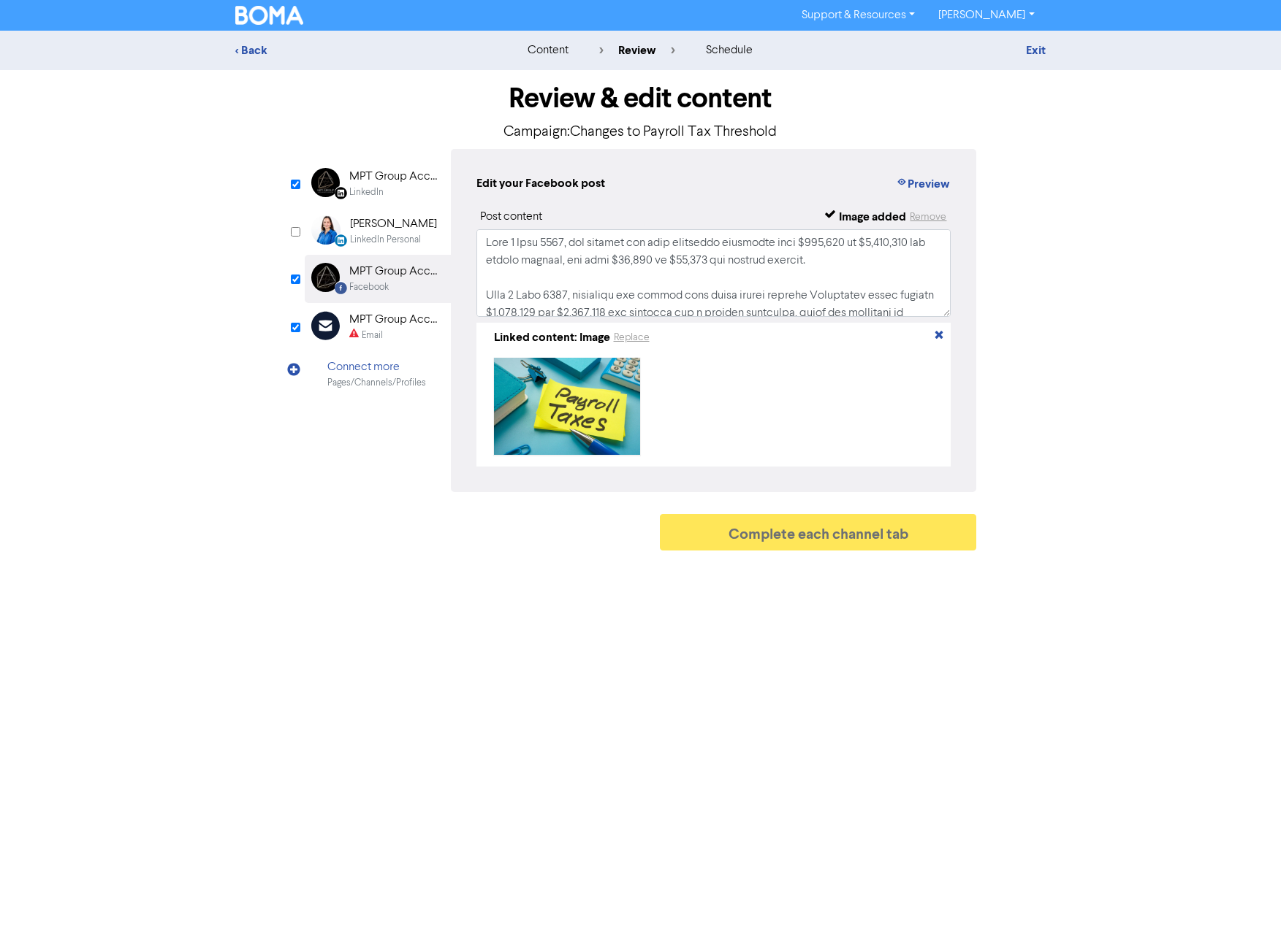
click at [356, 322] on div "MPT Group Accountants & Advisors" at bounding box center [396, 319] width 93 height 17
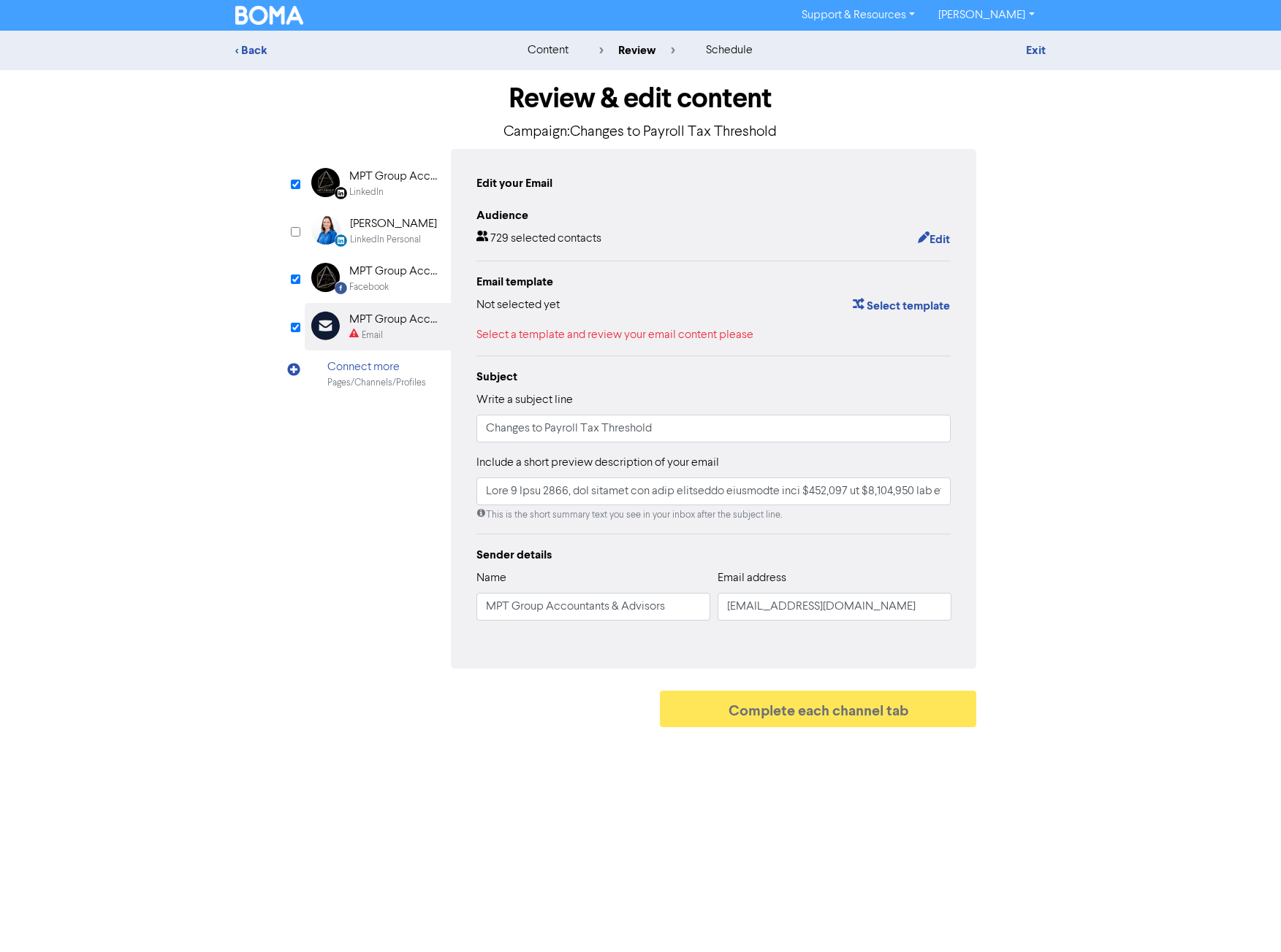
click at [888, 298] on div "Select template" at bounding box center [895, 306] width 109 height 19
click at [888, 305] on button "Select template" at bounding box center [900, 306] width 99 height 19
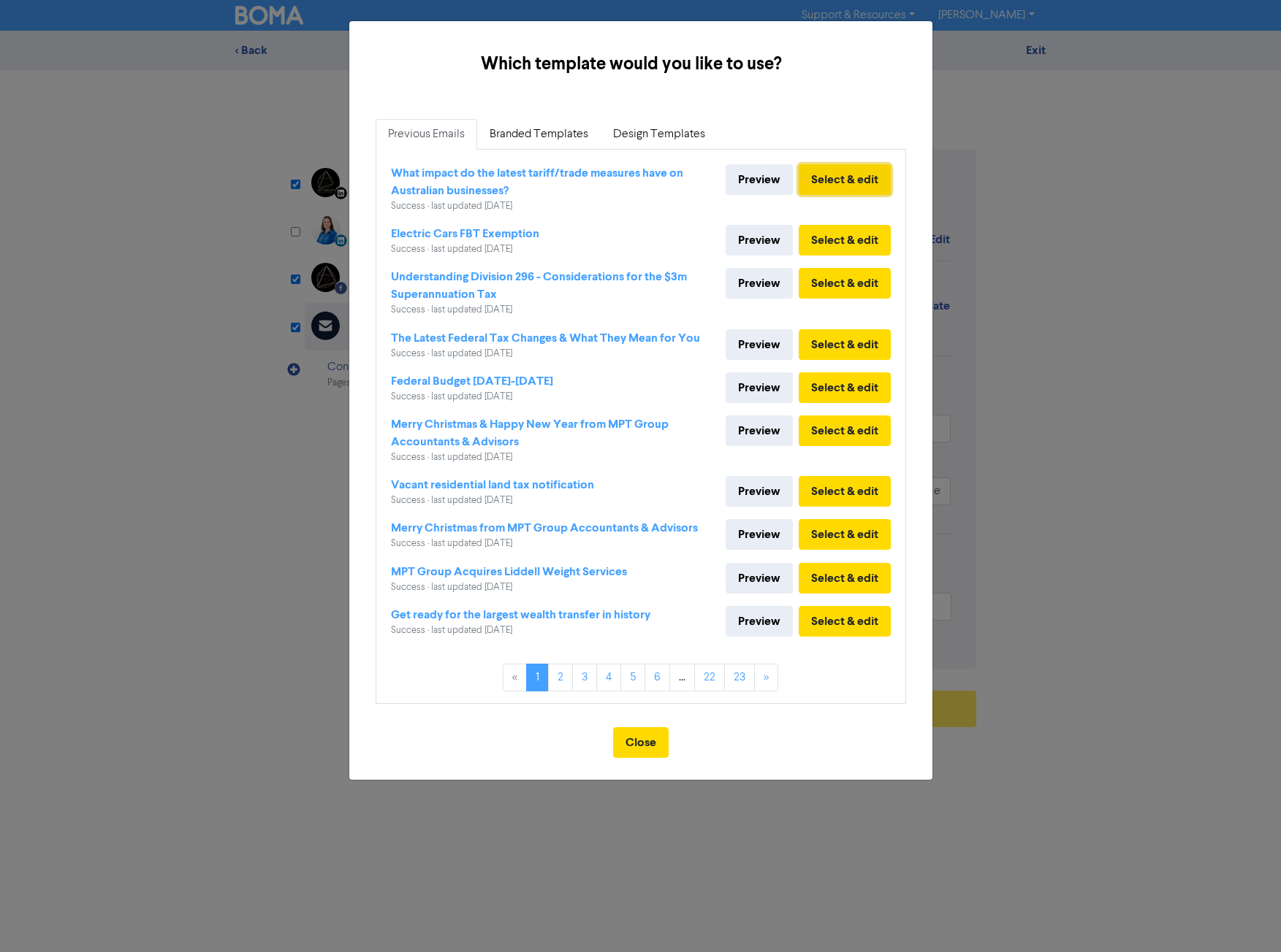
click at [861, 175] on button "Select & edit" at bounding box center [845, 179] width 92 height 31
type input "From [DATE], the payroll tax free threshold increased from $900,000 to $1,000,0…"
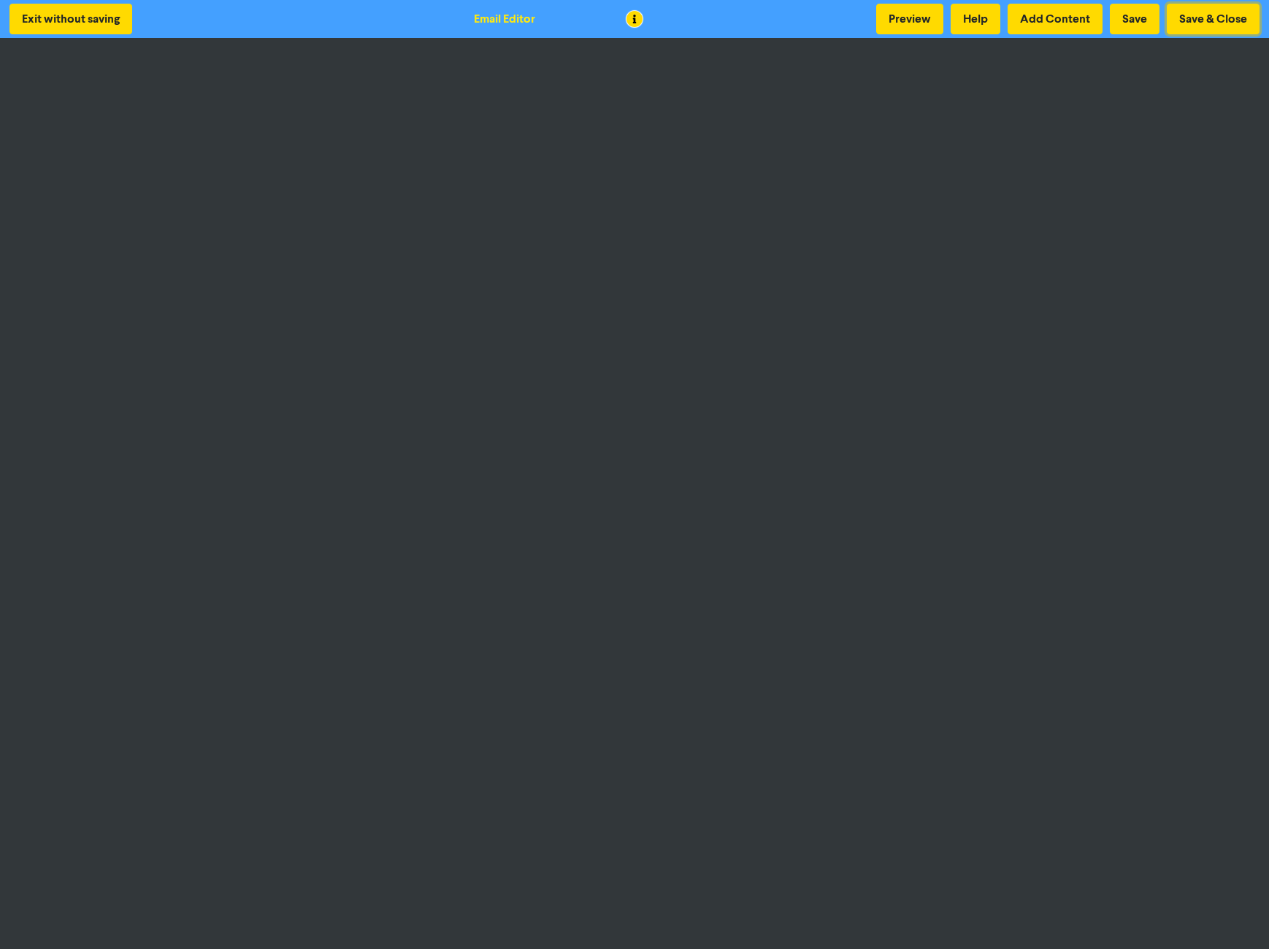
click at [1189, 17] on button "Save & Close" at bounding box center [1213, 19] width 93 height 31
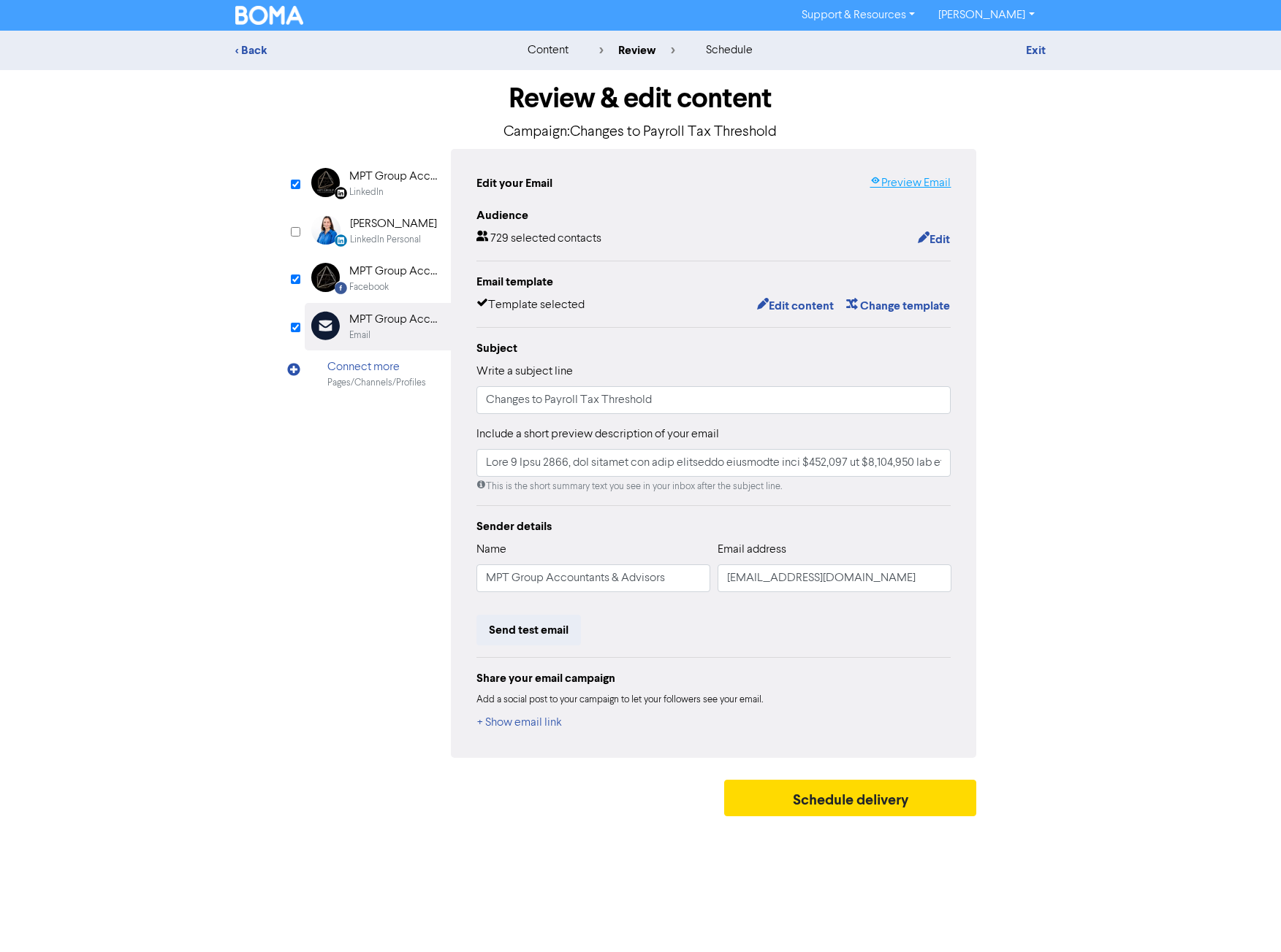
click at [930, 185] on link "Preview Email" at bounding box center [910, 183] width 81 height 17
click at [368, 178] on div "MPT Group Accountants & Advisors" at bounding box center [396, 176] width 93 height 17
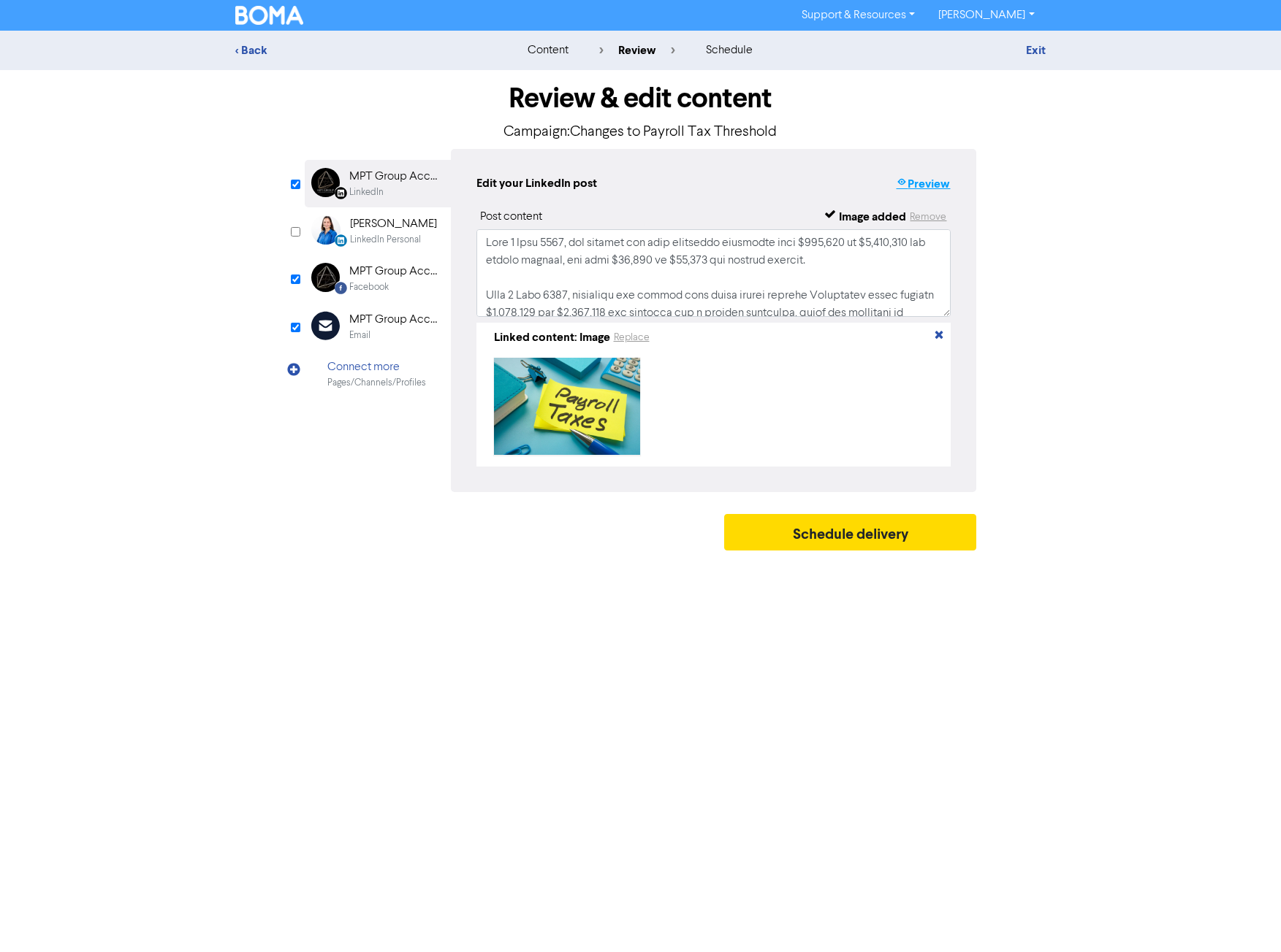
click at [942, 180] on button "Preview" at bounding box center [923, 184] width 56 height 19
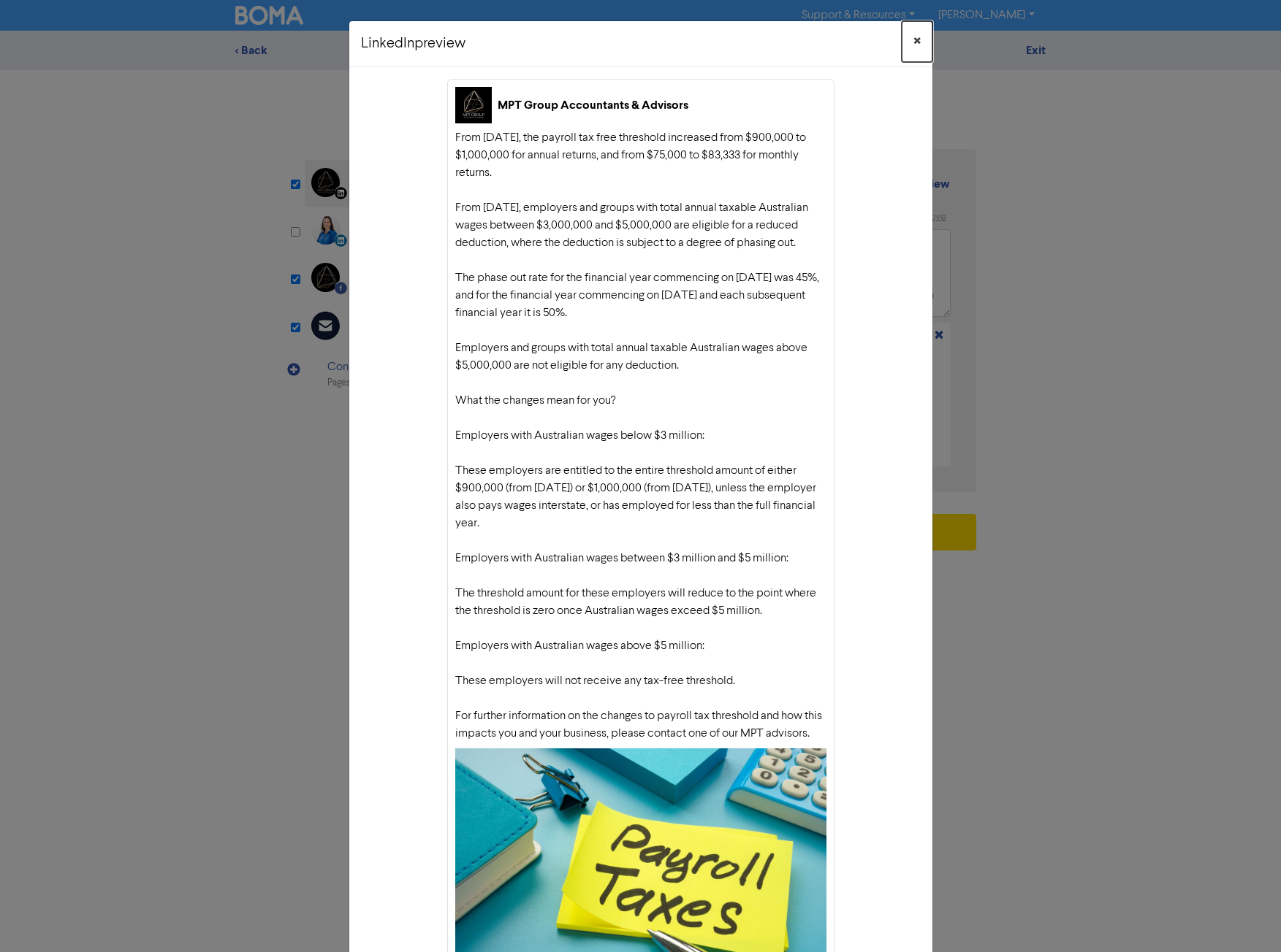
click at [914, 41] on span "×" at bounding box center [917, 41] width 8 height 22
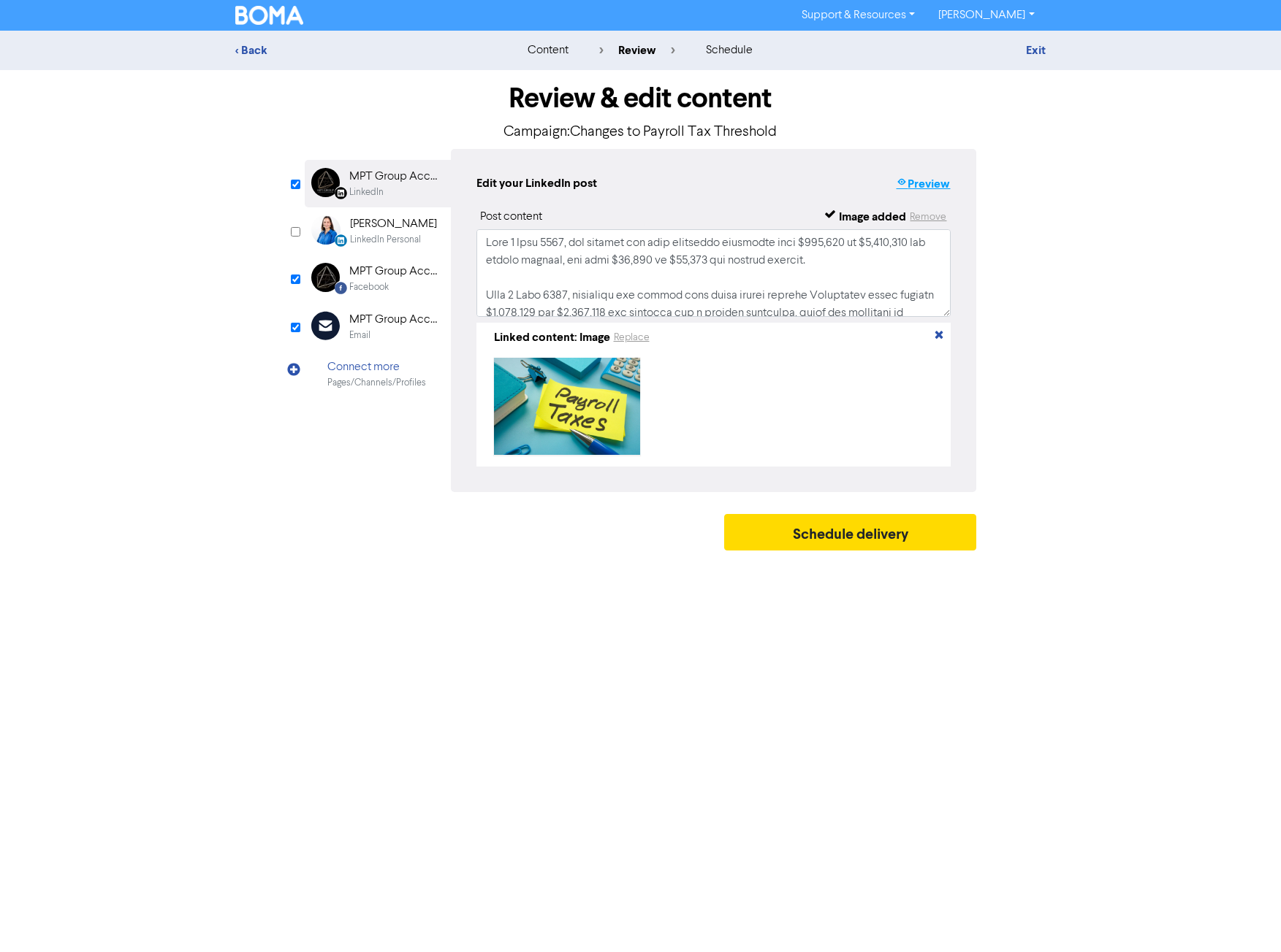
click at [910, 181] on button "Preview" at bounding box center [923, 184] width 56 height 19
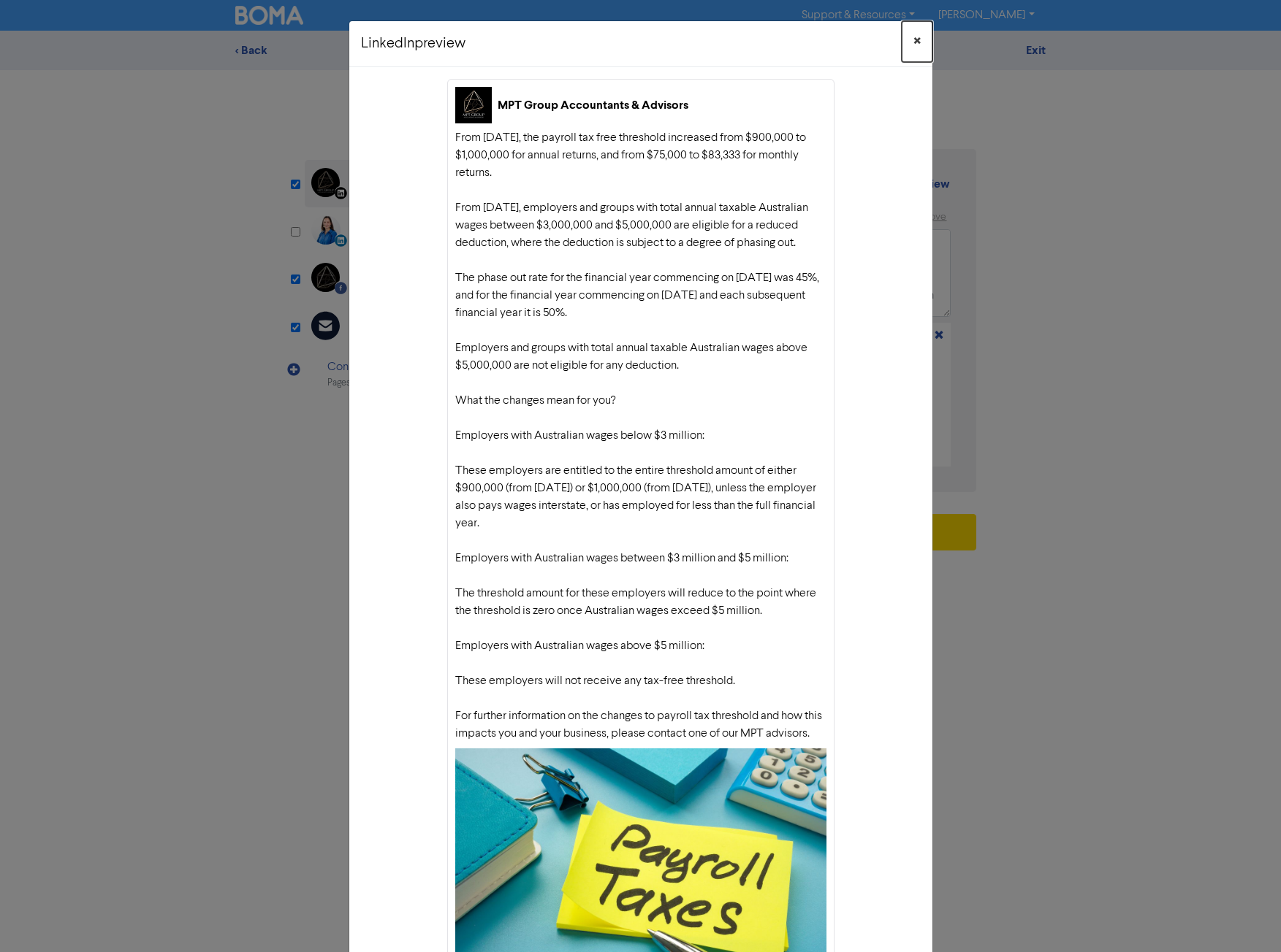
click at [914, 45] on span "×" at bounding box center [917, 41] width 8 height 22
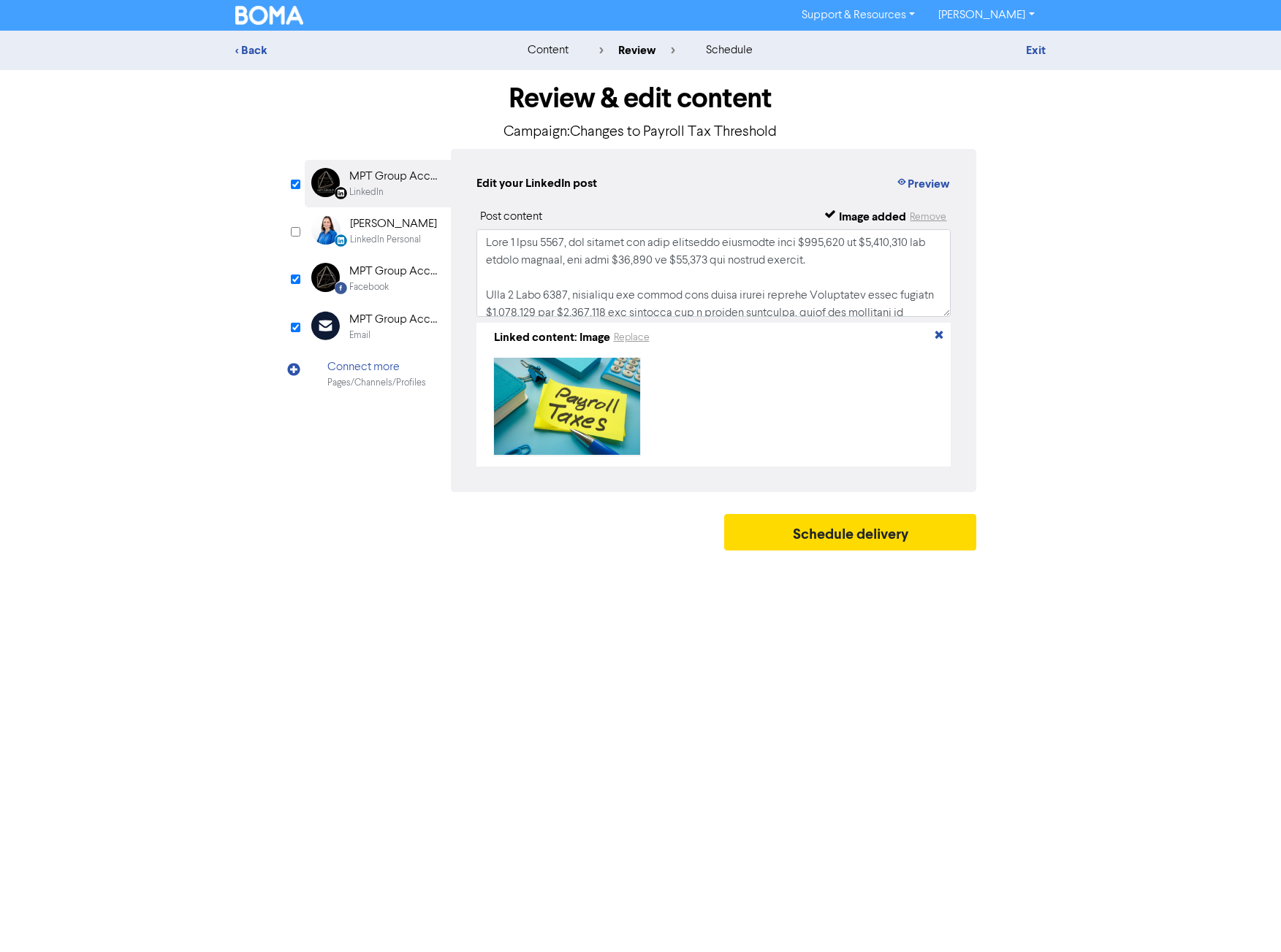
click at [359, 273] on div "MPT Group Accountants & Advisors" at bounding box center [396, 271] width 93 height 17
click at [935, 184] on button "Preview" at bounding box center [923, 184] width 56 height 19
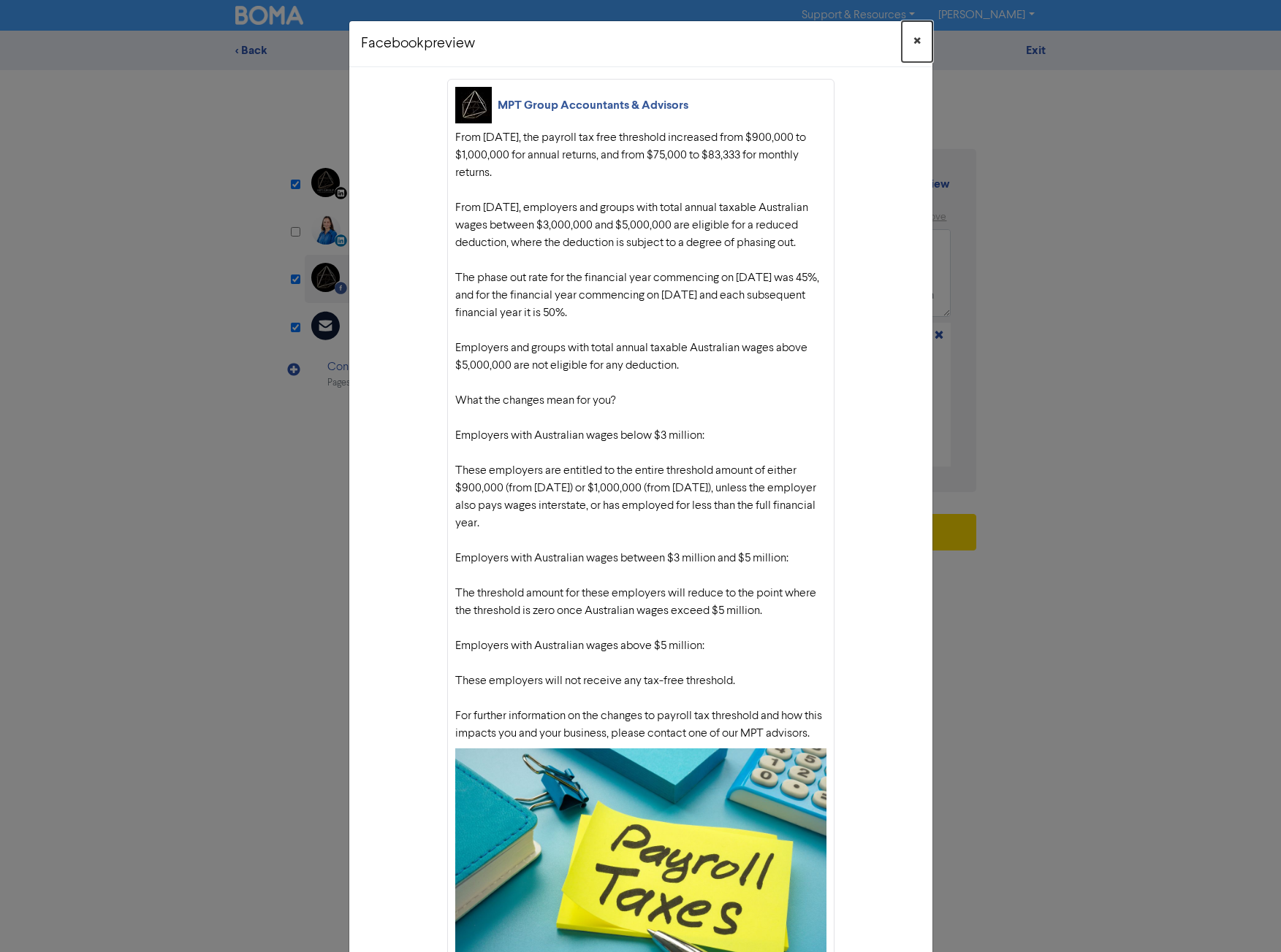
click at [913, 49] on span "×" at bounding box center [917, 41] width 8 height 22
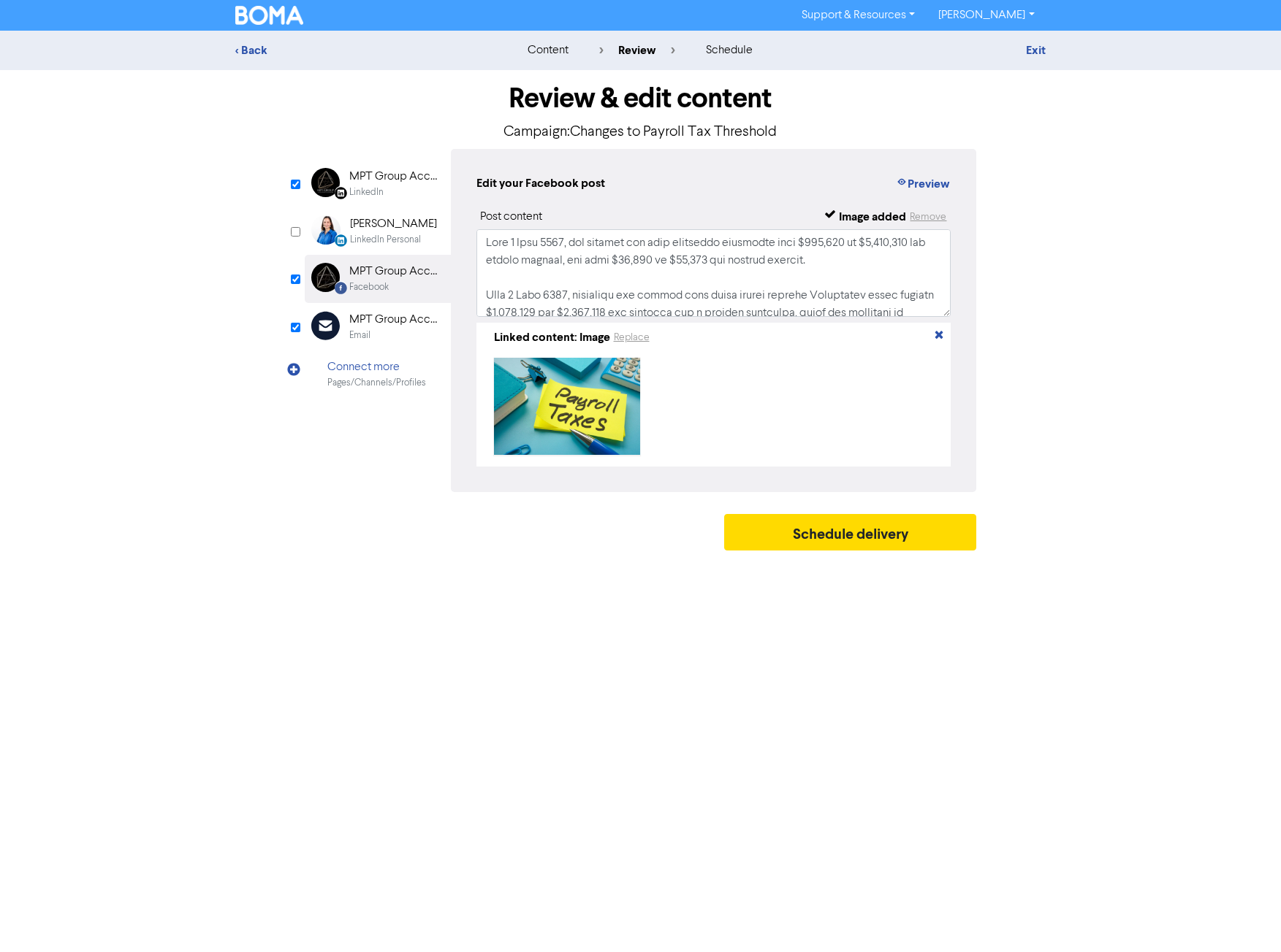
click at [368, 352] on div "Connect more Pages/Channels/Profiles" at bounding box center [378, 374] width 146 height 47
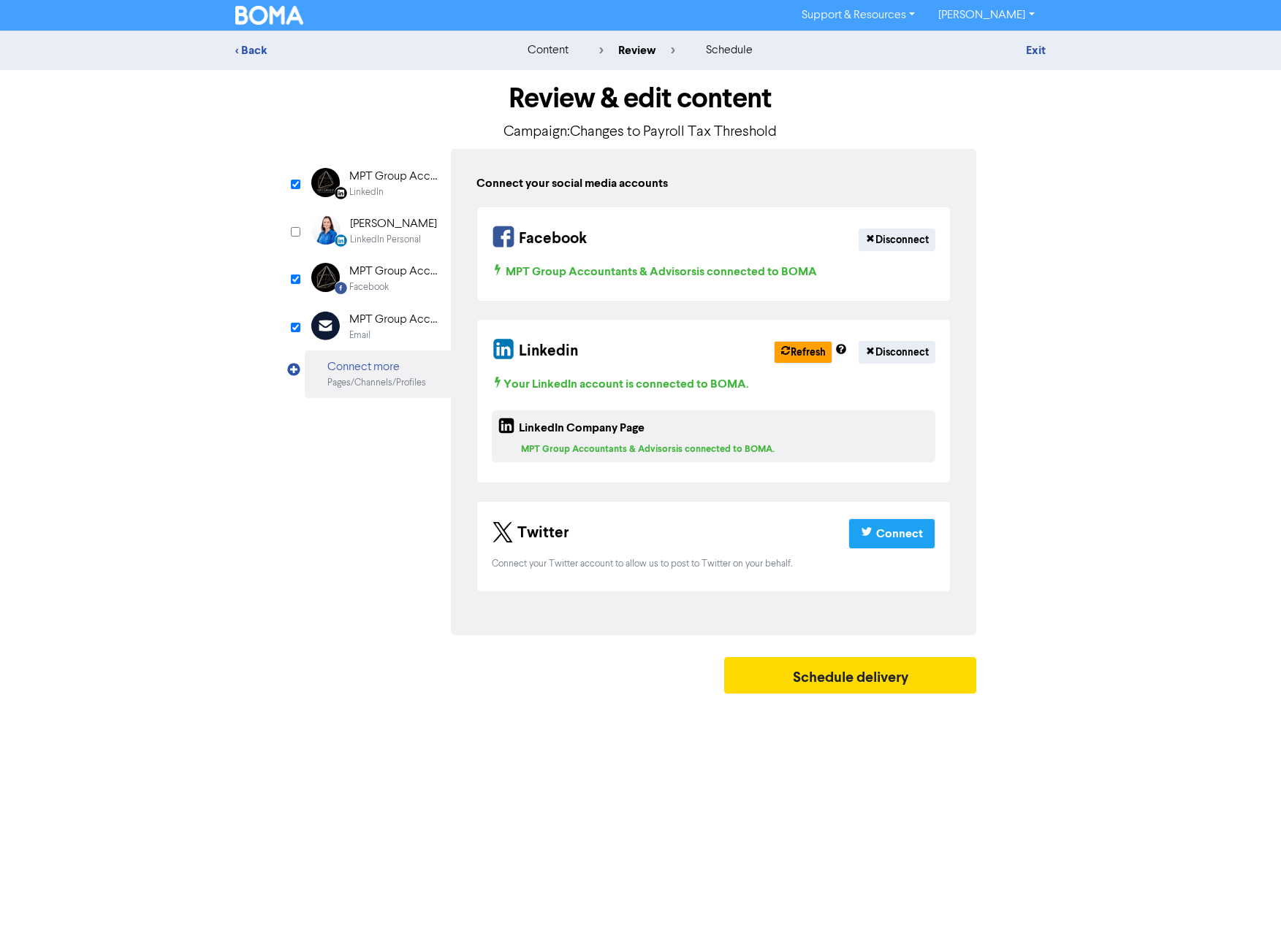
click at [409, 328] on div "Email" at bounding box center [396, 335] width 93 height 14
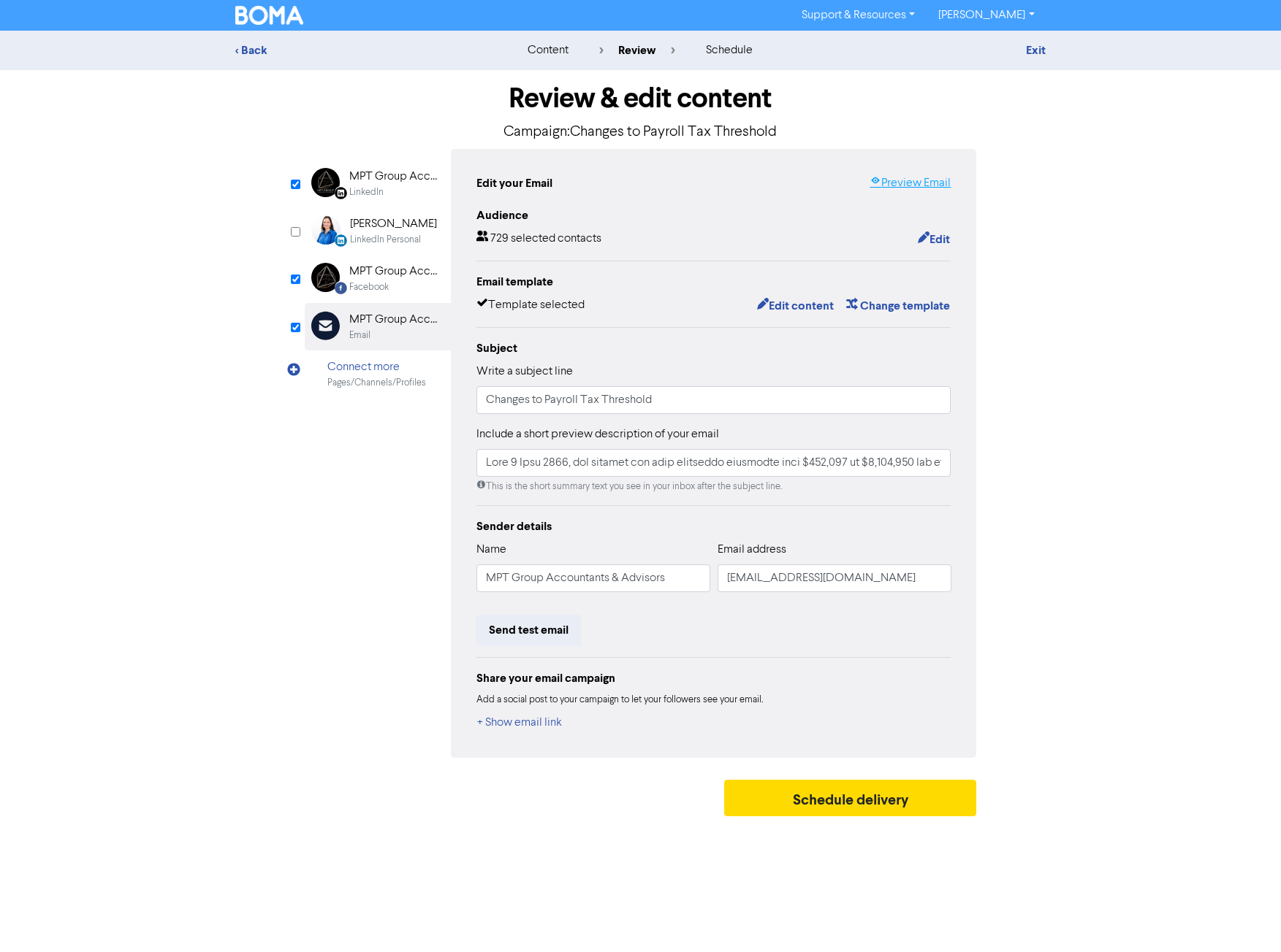
click at [899, 191] on link "Preview Email" at bounding box center [910, 183] width 81 height 17
click at [766, 810] on button "Schedule delivery" at bounding box center [850, 798] width 252 height 36
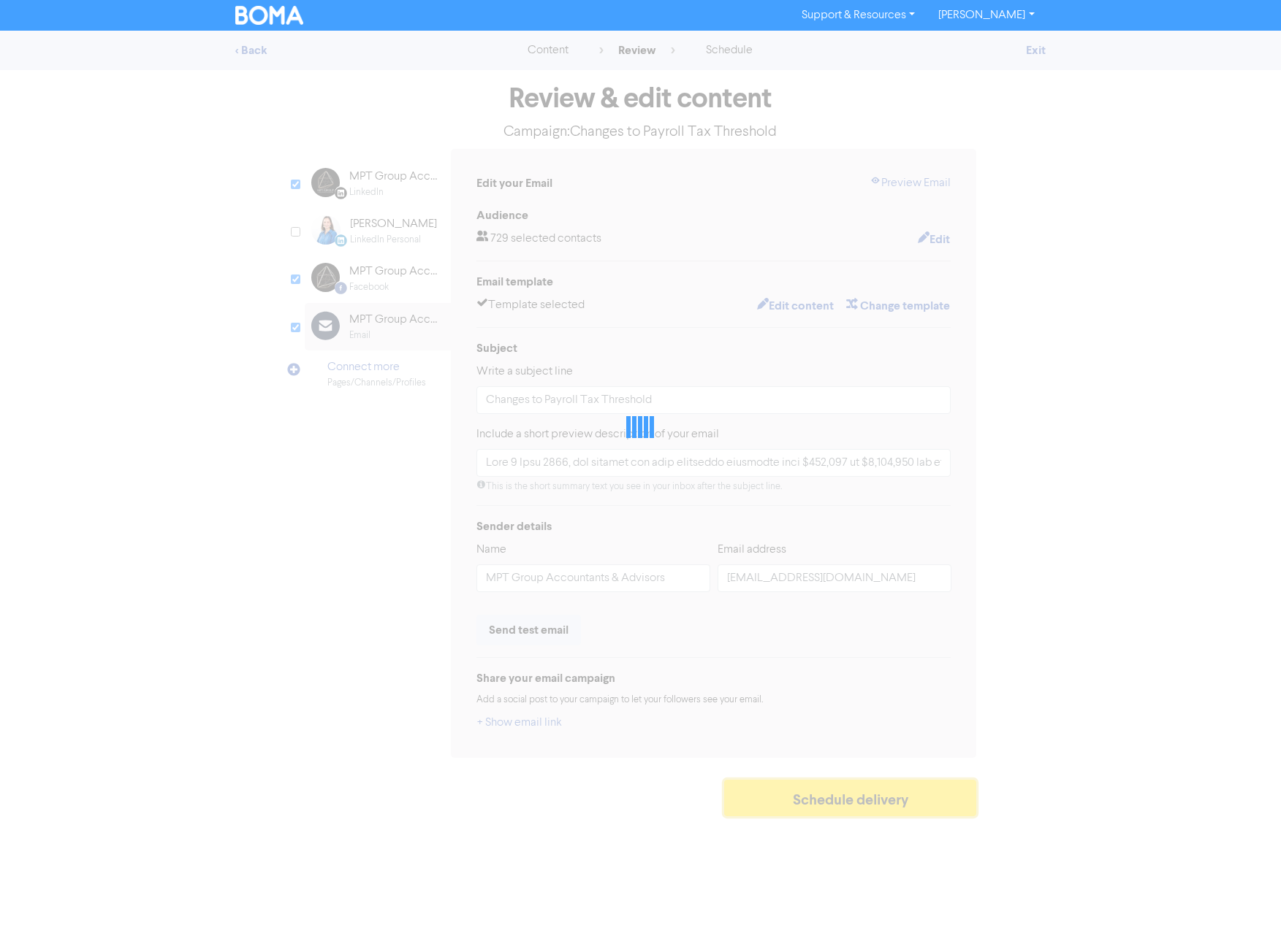
type input "From [DATE], the payroll tax free threshold increased from $900,000 to $1,000,0…"
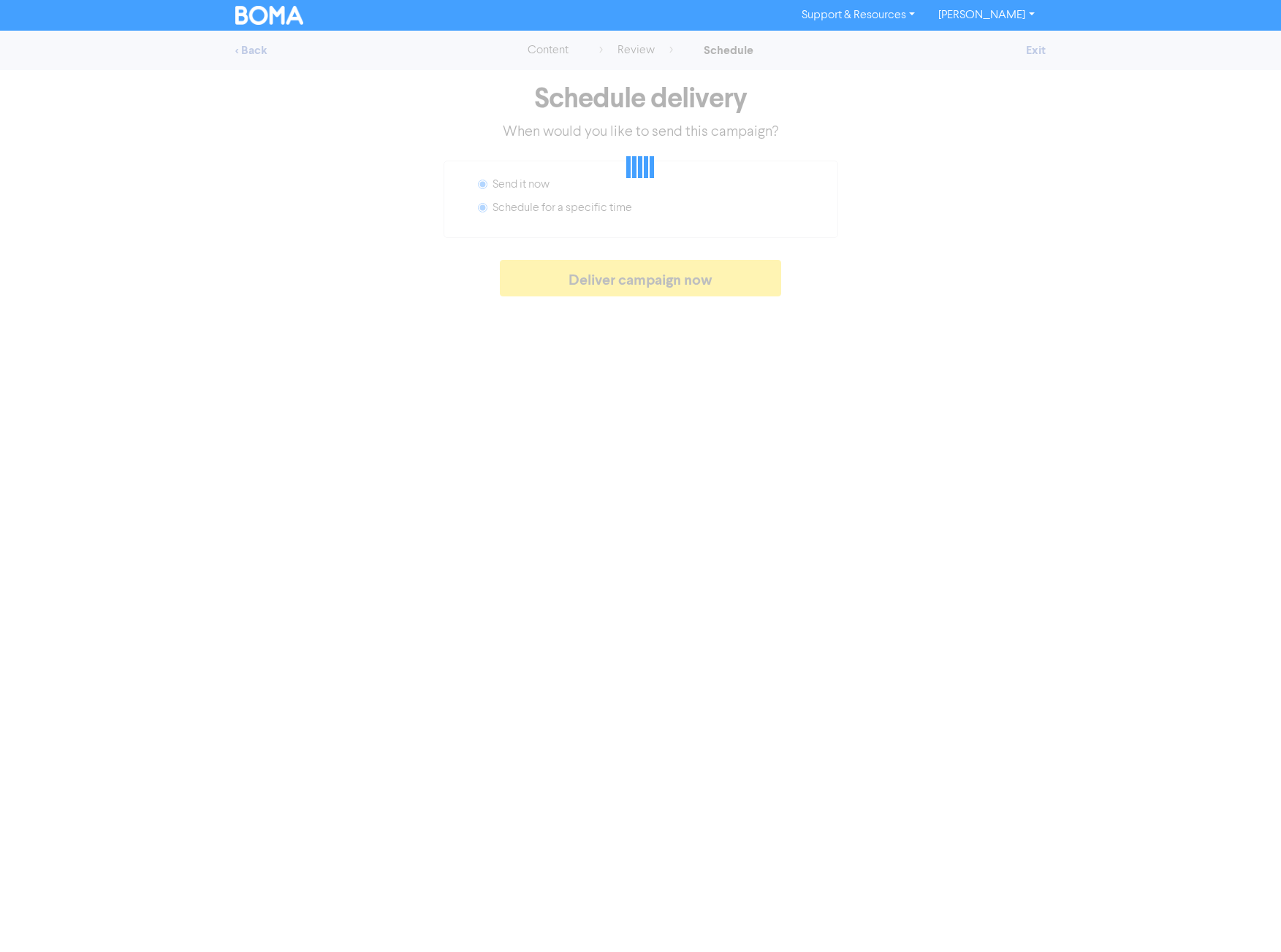
radio input "false"
radio input "true"
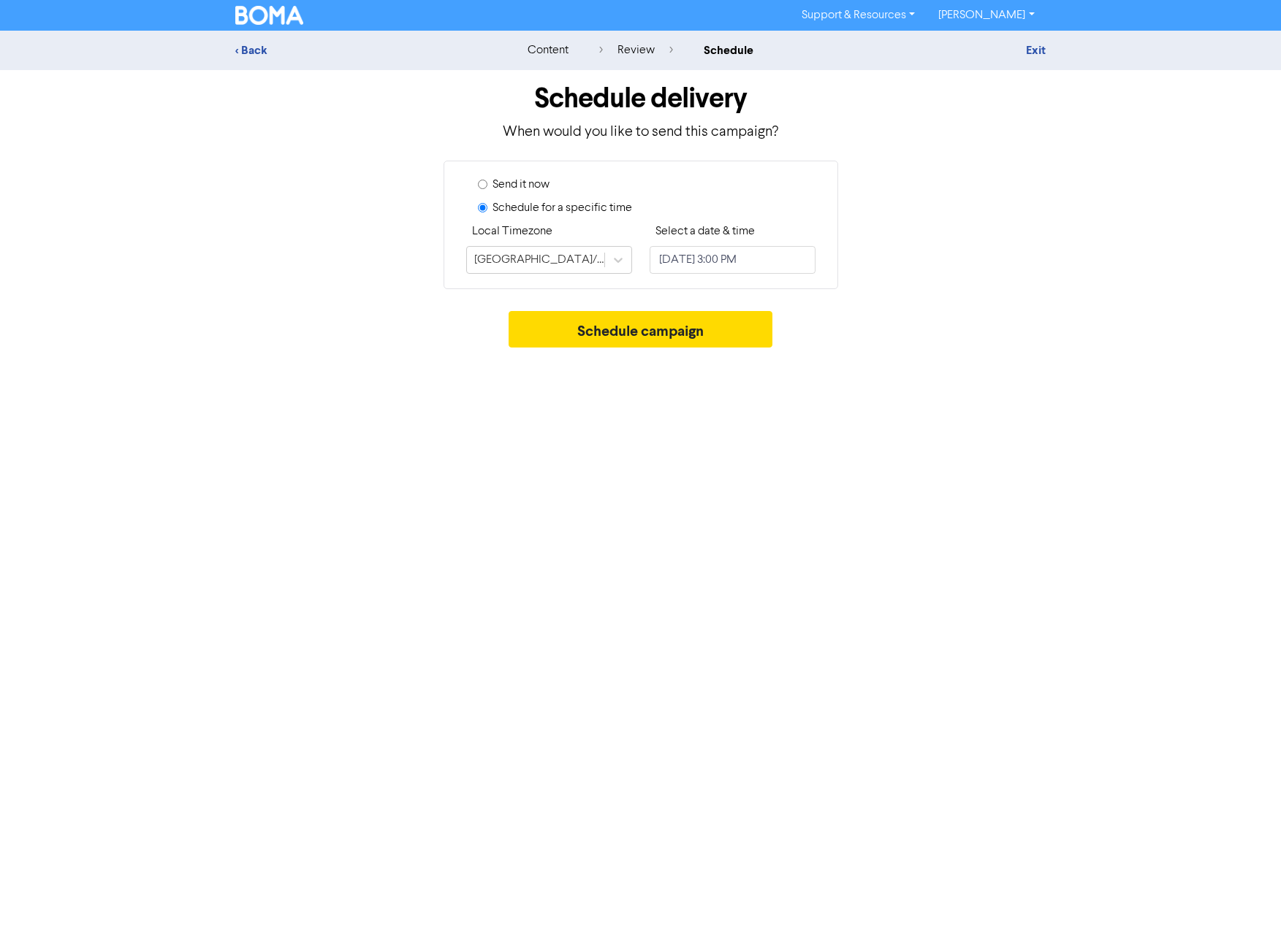
click at [548, 185] on label "Send it now" at bounding box center [521, 185] width 57 height 17
click at [488, 185] on input "Send it now" at bounding box center [482, 185] width 10 height 10
radio input "true"
radio input "false"
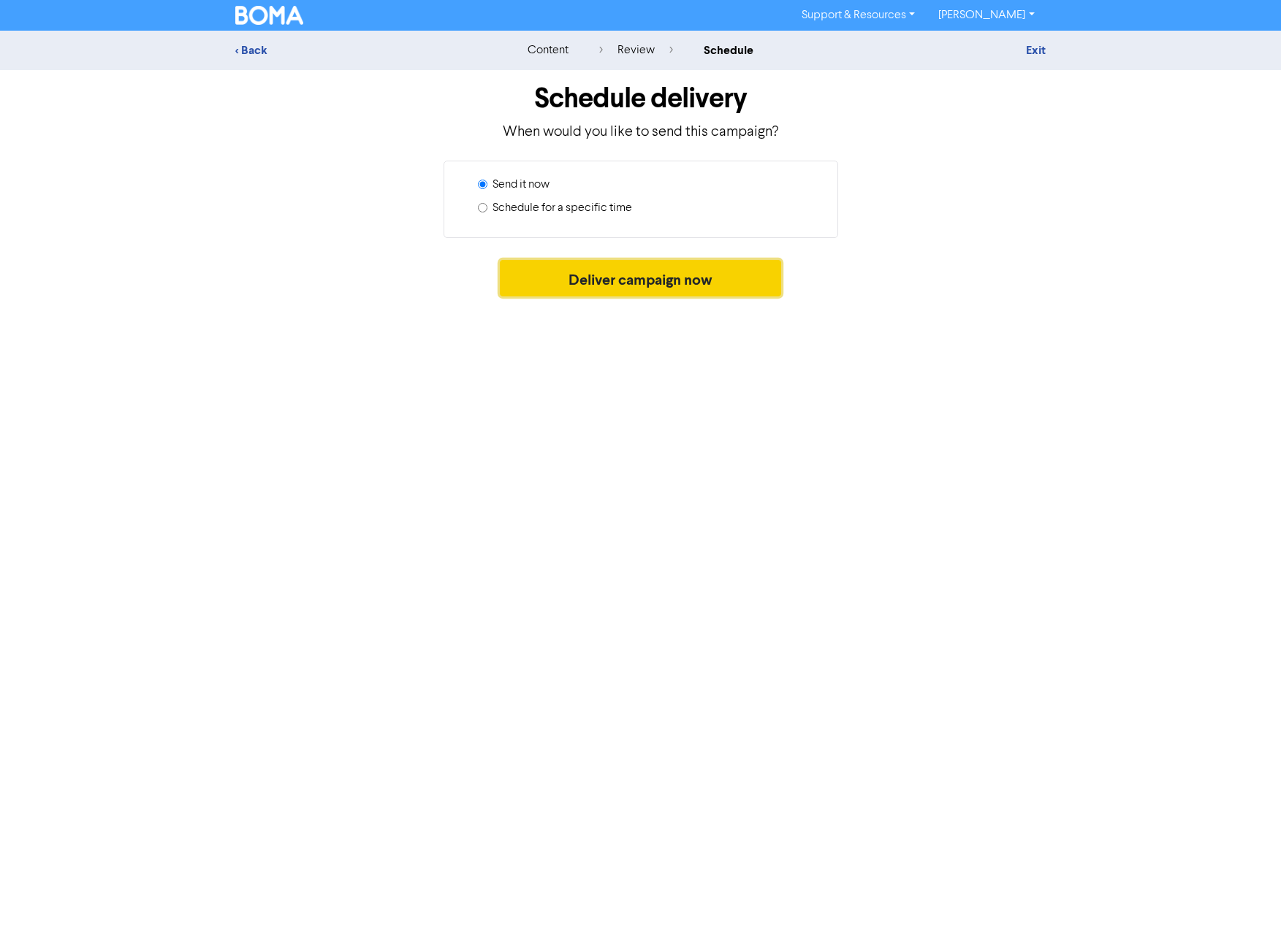
click at [584, 288] on button "Deliver campaign now" at bounding box center [640, 278] width 281 height 36
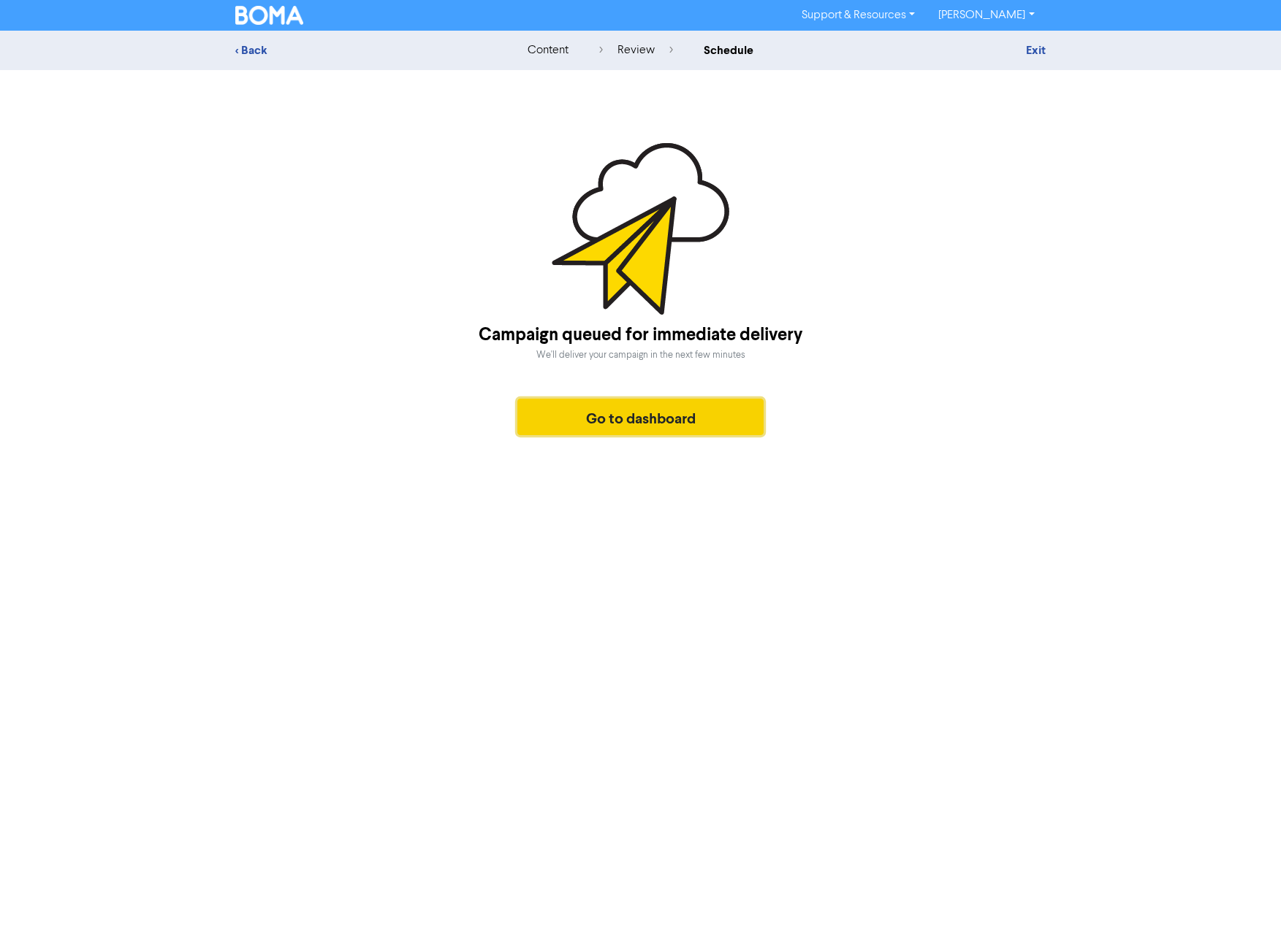
click at [639, 420] on button "Go to dashboard" at bounding box center [640, 416] width 247 height 36
